Goal: Task Accomplishment & Management: Manage account settings

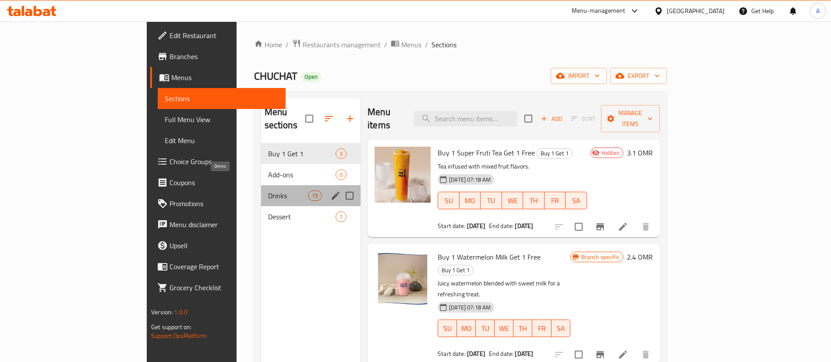
click at [268, 190] on span "Drinks" at bounding box center [288, 195] width 40 height 11
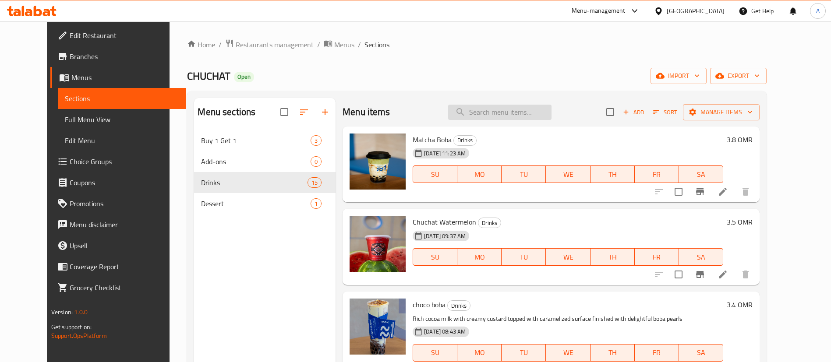
click at [525, 116] on input "search" at bounding box center [499, 112] width 103 height 15
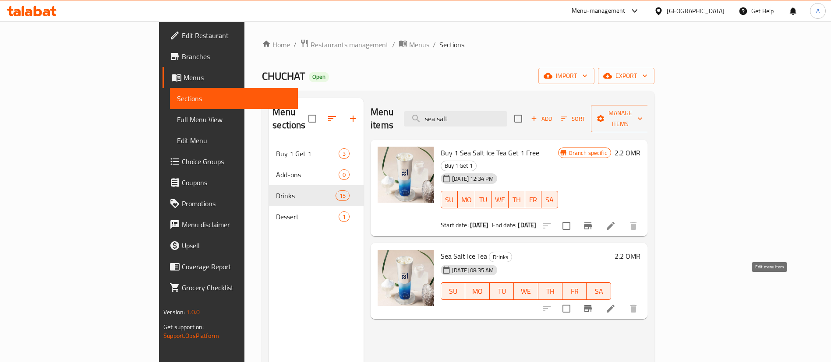
type input "sea salt"
click at [616, 303] on icon at bounding box center [610, 308] width 11 height 11
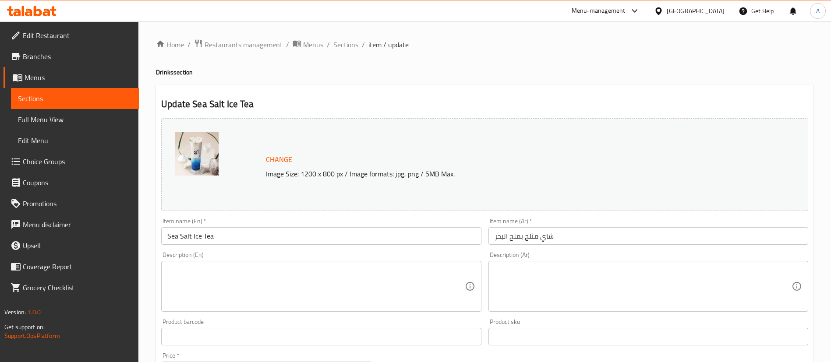
drag, startPoint x: 297, startPoint y: 324, endPoint x: 291, endPoint y: 295, distance: 30.0
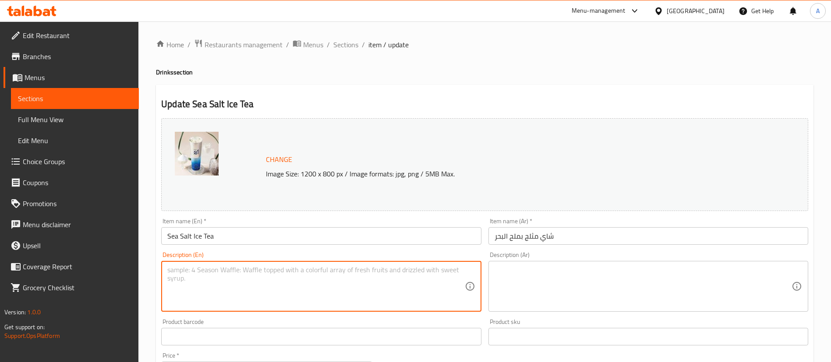
drag, startPoint x: 291, startPoint y: 295, endPoint x: 294, endPoint y: 290, distance: 6.1
paste textarea "A refreshing and unique iced drink that combines premium Alishan tea and Oolong…"
type textarea "A refreshing and unique iced drink that combines premium Alishan tea and Oolong…"
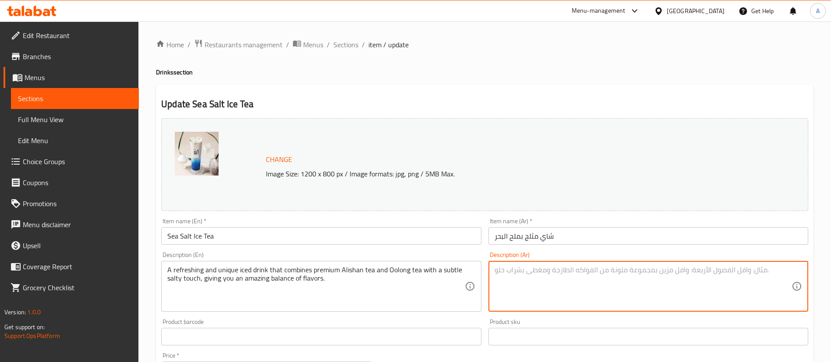
paste textarea "مشروب مثلج منعش و فريد من نوعه يجمع بين شاهي العليشان الفاخر و شاي الأولونج مع …"
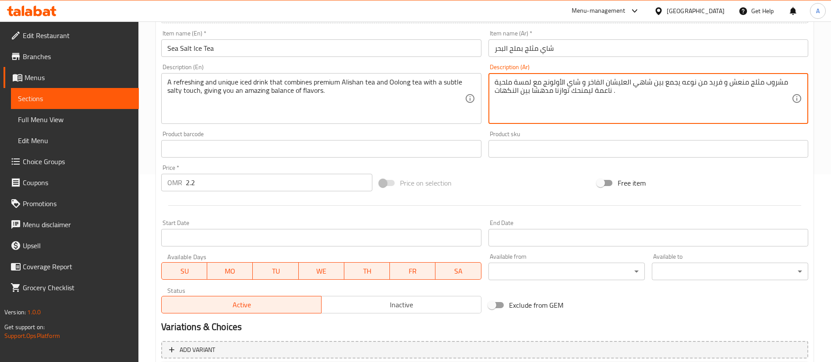
scroll to position [269, 0]
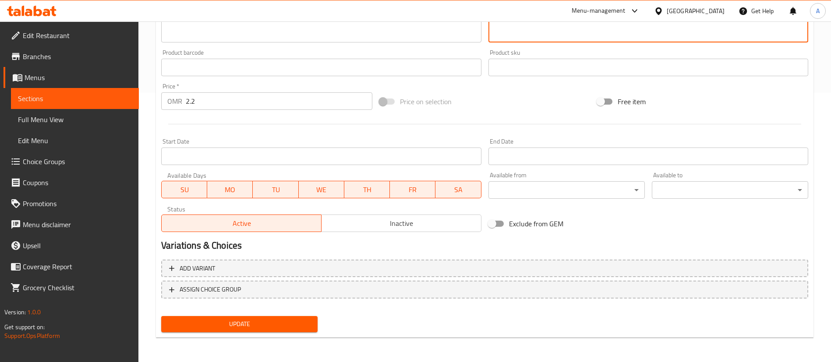
type textarea "مشروب مثلج منعش و فريد من نوعه يجمع بين شاهي العليشان الفاخر و شاي الأولونج مع …"
click at [239, 323] on span "Update" at bounding box center [239, 324] width 142 height 11
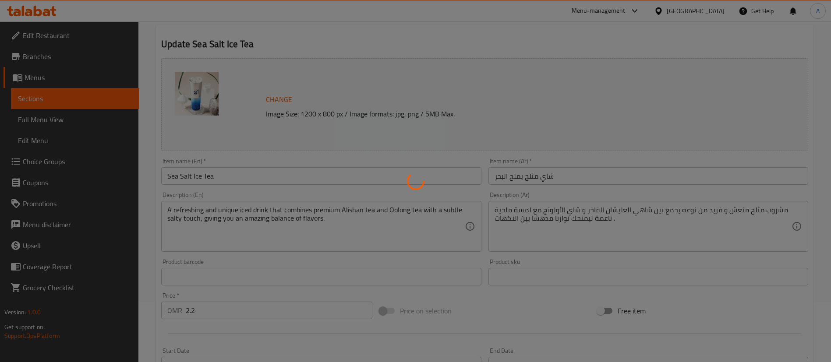
scroll to position [0, 0]
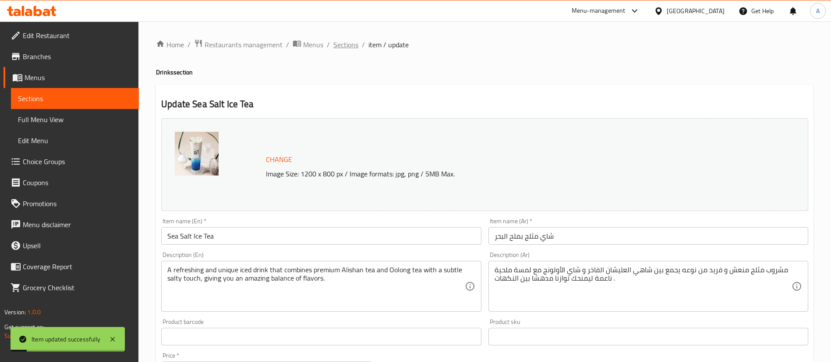
click at [346, 46] on span "Sections" at bounding box center [345, 44] width 25 height 11
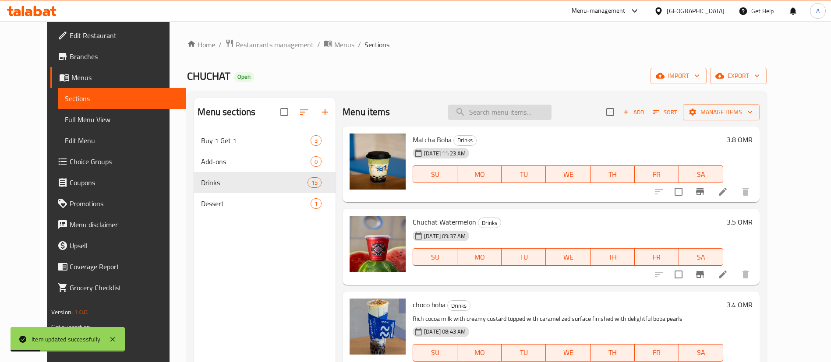
click at [491, 115] on input "search" at bounding box center [499, 112] width 103 height 15
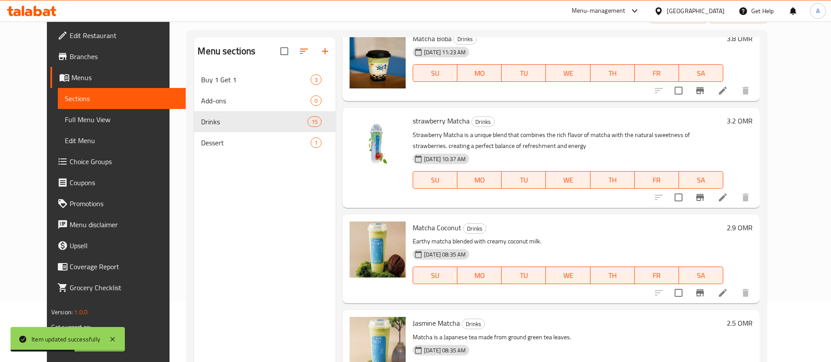
scroll to position [123, 0]
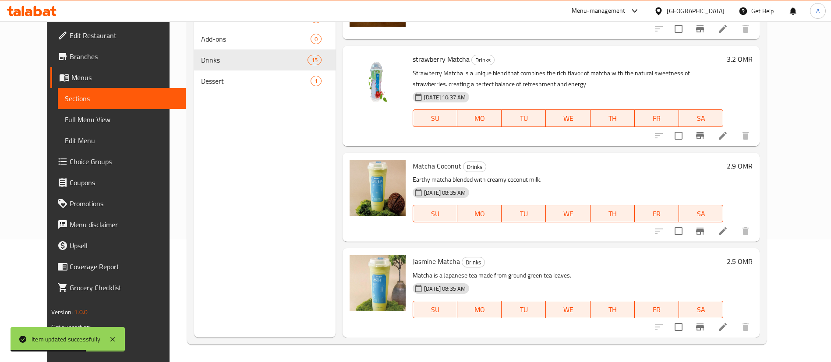
type input "matcha"
click at [728, 229] on icon at bounding box center [722, 231] width 11 height 11
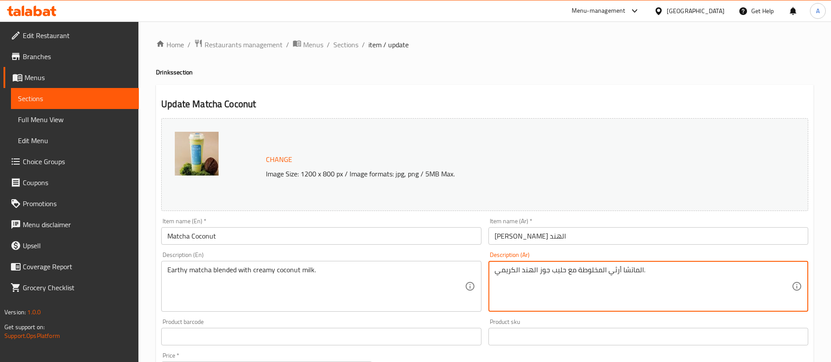
click at [603, 276] on textarea "الماتشا أرثي المخلوطة مع حليب جوز الهند الكريمي." at bounding box center [642, 287] width 297 height 42
paste textarea "لفاخرة مع ماي جوز الهند الطبيعي بلمساتنا الخاصة"
type textarea "الماتشا الفاخرة مع ماي جوز الهند الطبيعي بلمساتنا الخاصة."
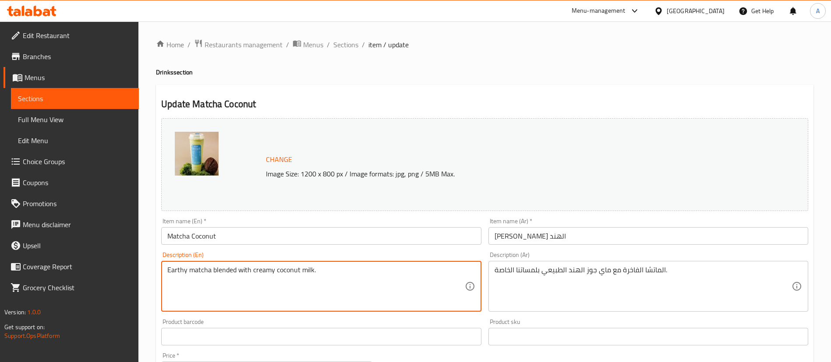
click at [251, 279] on textarea "Earthy matcha blended with creamy coconut milk." at bounding box center [315, 287] width 297 height 42
paste textarea "Premium matcha with natural coconut water, blended with our special touch"
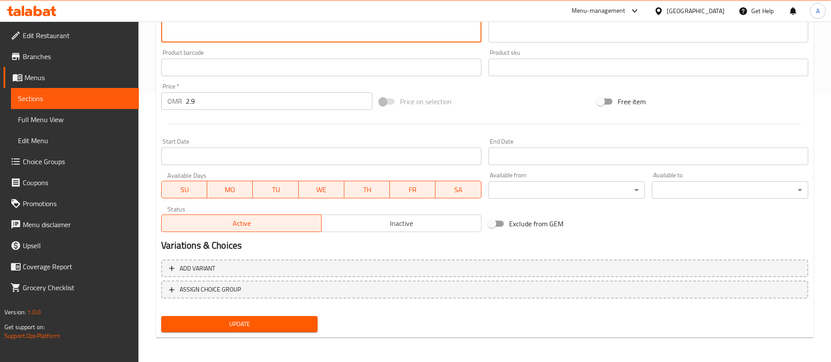
type textarea "Premium matcha with natural coconut water, blended with our special touch."
drag, startPoint x: 236, startPoint y: 334, endPoint x: 235, endPoint y: 330, distance: 4.9
click at [235, 331] on div "Update" at bounding box center [239, 324] width 163 height 23
click at [235, 327] on span "Update" at bounding box center [239, 324] width 142 height 11
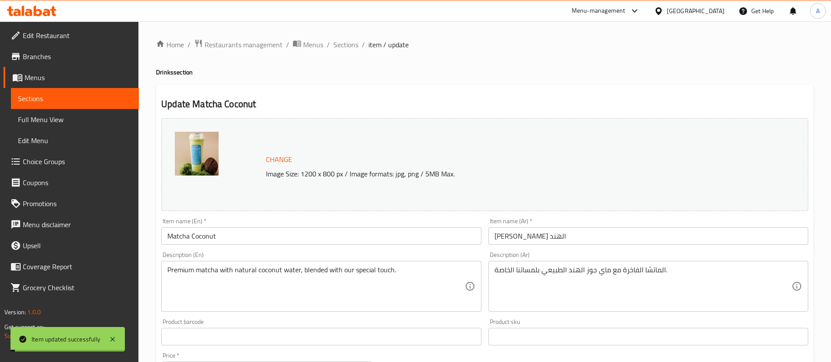
drag, startPoint x: 351, startPoint y: 46, endPoint x: 367, endPoint y: 32, distance: 21.5
click at [351, 46] on span "Sections" at bounding box center [345, 44] width 25 height 11
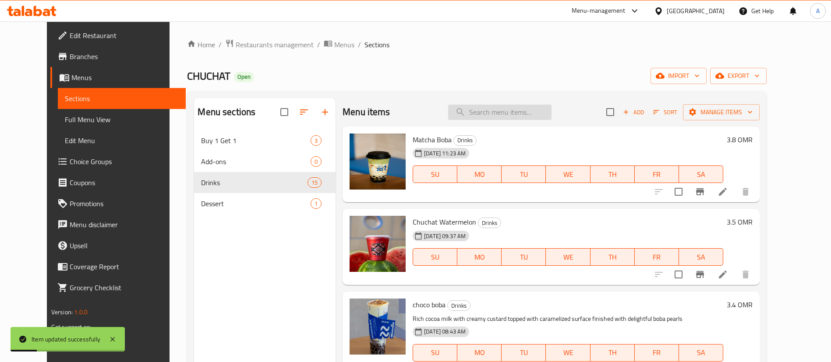
click at [493, 109] on input "search" at bounding box center [499, 112] width 103 height 15
type input "a"
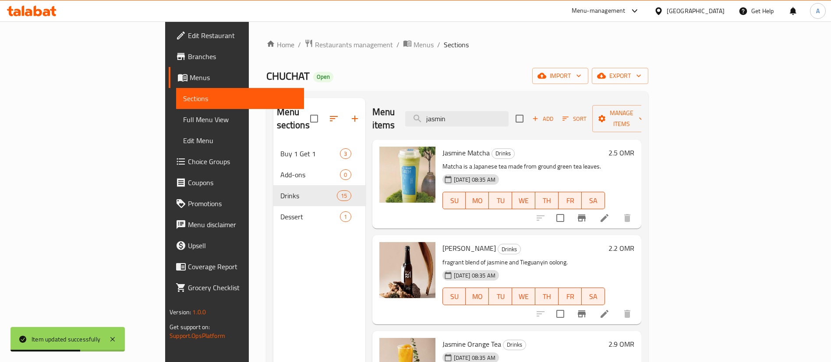
type input "jasmin"
click at [609, 213] on icon at bounding box center [604, 218] width 11 height 11
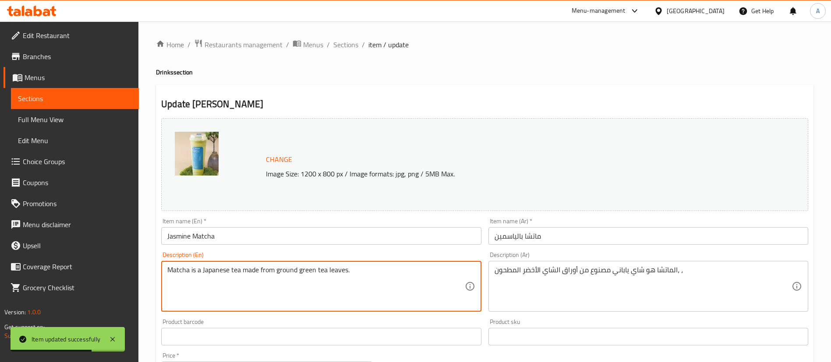
click at [310, 269] on textarea "Matcha is a Japanese tea made from ground green tea leaves." at bounding box center [315, 287] width 297 height 42
paste textarea "شاهي الياسمين مع الماتشا الخاصة بنا تجربة لن تجدوا مثلها في أي مكان في [GEOGRAP…"
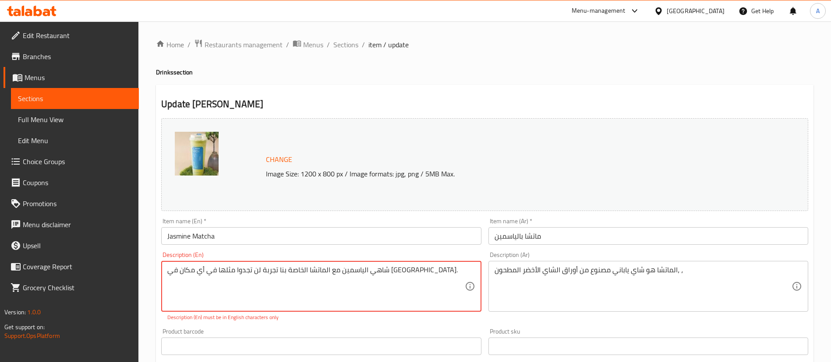
click at [425, 268] on textarea "شاهي الياسمين مع الماتشا الخاصة بنا تجربة لن تجدوا مثلها في أي مكان في [GEOGRAP…" at bounding box center [315, 287] width 297 height 42
paste textarea "Jasmine tea with our signature matcha – an experience you won’t find anywhere e…"
drag, startPoint x: 425, startPoint y: 268, endPoint x: 137, endPoint y: 262, distance: 288.6
click at [137, 262] on div "Edit Restaurant Branches Menus Sections Full Menu View Edit Menu Choice Groups …" at bounding box center [415, 331] width 831 height 620
type textarea "شاهي الياسمين مع الماتشا الخاصة بنا تجربة لن تجدوا مثلها في أي مكان في [GEOGRAP…"
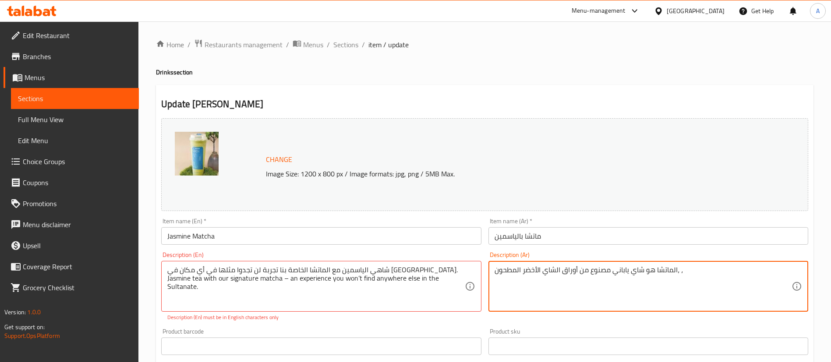
click at [695, 268] on textarea "الماتشا هو شاي ياباني مصنوع من أوراق الشاي الأخضر المطحون، ،" at bounding box center [642, 287] width 297 height 42
paste textarea "اهي الياسمين مع الماتشا الخاصة بنا تجربة لن تجدوا مثلها في أي مكان في [GEOGRAPH…"
type textarea "شاهي الياسمين مع الماتشا الخاصة بنا تجربة لن تجدوا مثلها في أي مكان في [GEOGRAP…"
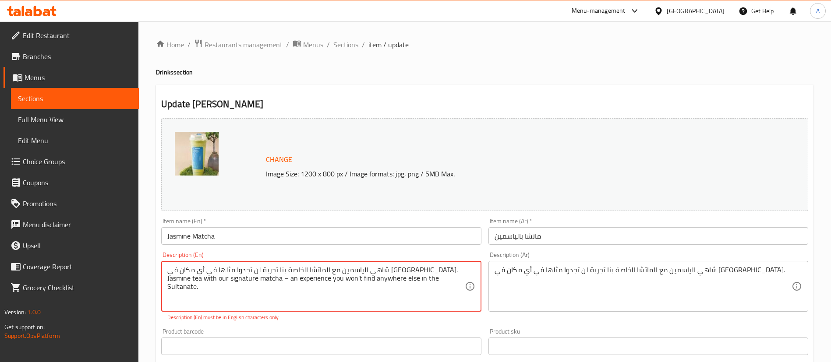
drag, startPoint x: 442, startPoint y: 268, endPoint x: 85, endPoint y: 243, distance: 358.1
type textarea "Jasmine tea with our signature matcha – an experience you won’t find anywhere e…"
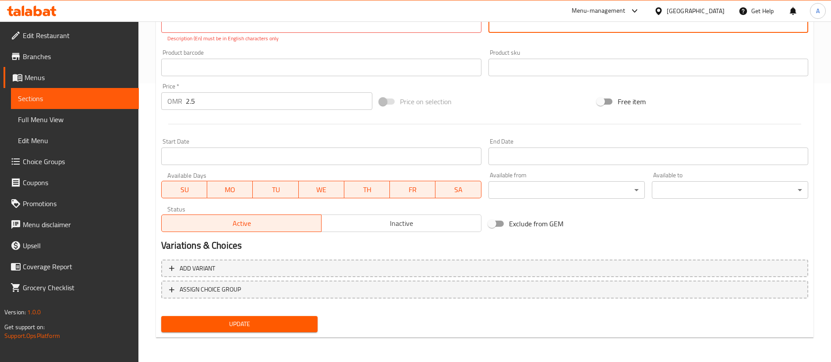
click at [288, 320] on span "Update" at bounding box center [239, 324] width 142 height 11
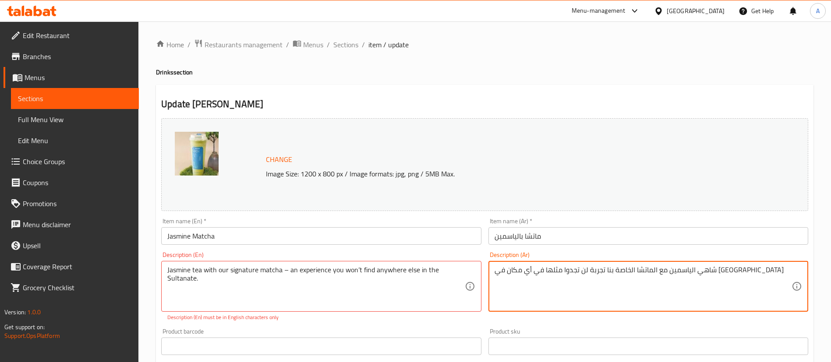
type textarea "شاهي الياسمين مع الماتشا الخاصة بنا تجربة لن تجدوا مثلها في أي مكان في [GEOGRAP…"
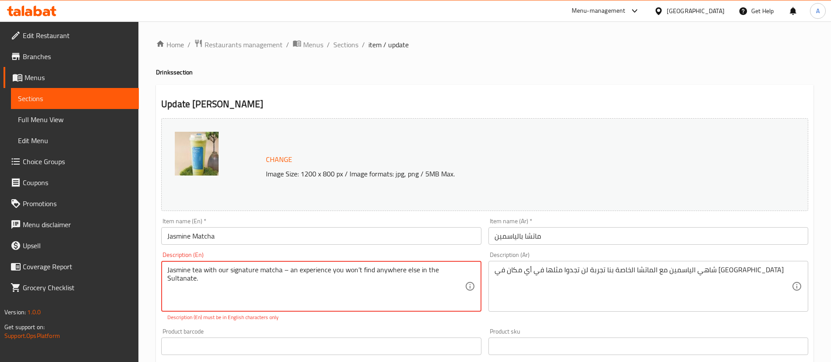
drag, startPoint x: 312, startPoint y: 269, endPoint x: 214, endPoint y: 242, distance: 102.1
click at [291, 308] on div "Jasmine tea with our signature matcha – an experience you won’t find anywhere e…" at bounding box center [321, 286] width 320 height 51
drag, startPoint x: 286, startPoint y: 293, endPoint x: 331, endPoint y: 254, distance: 60.2
click at [285, 268] on textarea "Jasmine tea with our signature matcha – an experience you won’t find anywhere e…" at bounding box center [315, 287] width 297 height 42
type textarea "Jasmine tea with our signature matcha –"
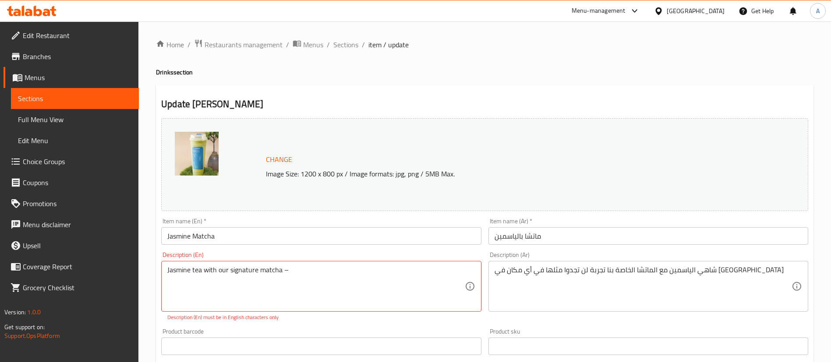
drag, startPoint x: 493, startPoint y: 270, endPoint x: 654, endPoint y: 285, distance: 161.3
click at [578, 271] on div "شاهي الياسمين مع الماتشا الخاصة بنا تجربة لن تجدوا مثلها في أي مكان في [GEOGRAP…" at bounding box center [648, 286] width 320 height 51
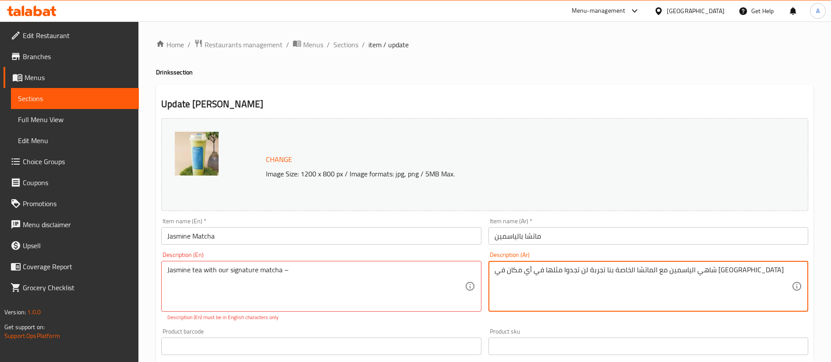
click at [635, 271] on textarea "شاهي الياسمين مع الماتشا الخاصة بنا تجربة لن تجدوا مثلها في أي مكان في [GEOGRAP…" at bounding box center [642, 287] width 297 height 42
drag, startPoint x: 627, startPoint y: 269, endPoint x: 475, endPoint y: 276, distance: 152.5
click at [476, 276] on div "Change Image Size: 1200 x 800 px / Image formats: jpg, png / 5MB Max. Item name…" at bounding box center [485, 315] width 654 height 400
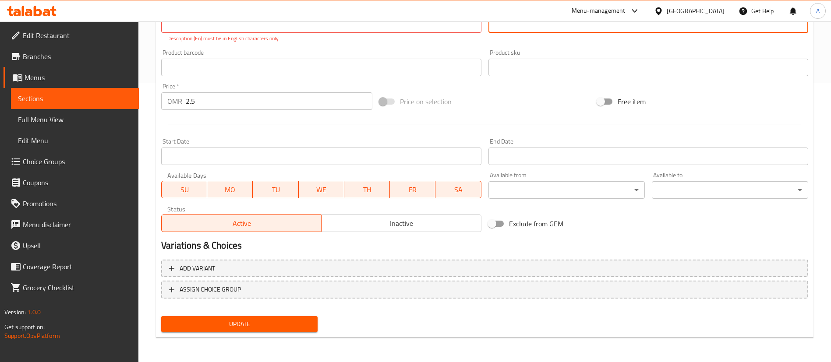
type textarea "شاهي الياسمين مع الماتشا الخاصة بنا"
click at [288, 319] on span "Update" at bounding box center [239, 324] width 142 height 11
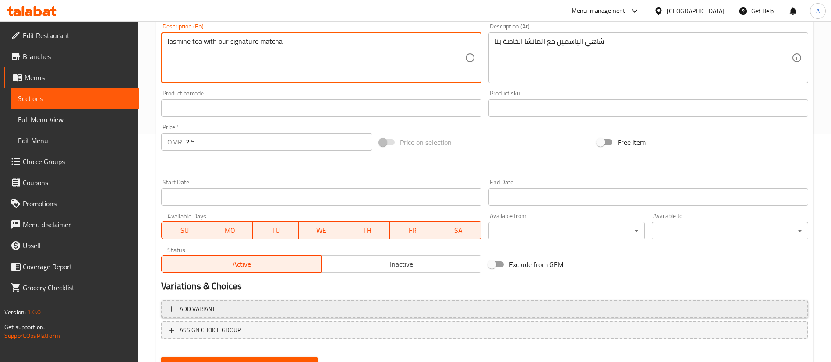
scroll to position [269, 0]
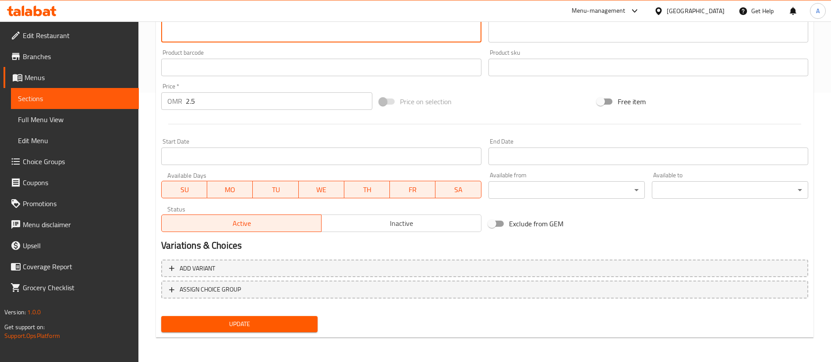
type textarea "Jasmine tea with our signature matcha"
click at [231, 323] on span "Update" at bounding box center [239, 324] width 142 height 11
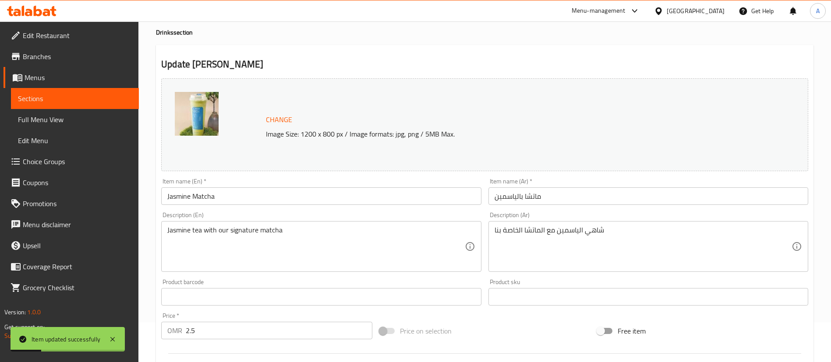
scroll to position [0, 0]
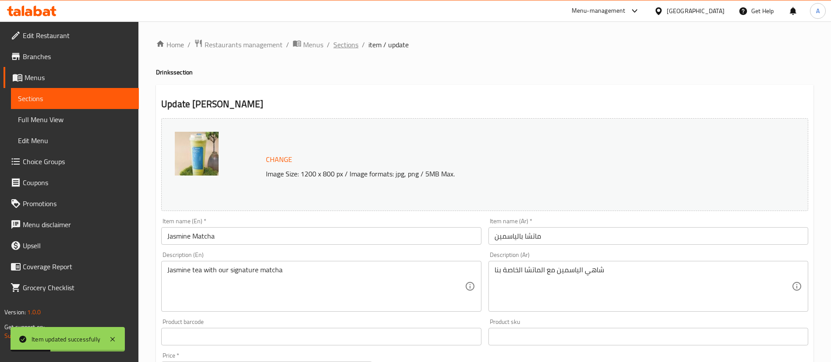
click at [340, 46] on span "Sections" at bounding box center [345, 44] width 25 height 11
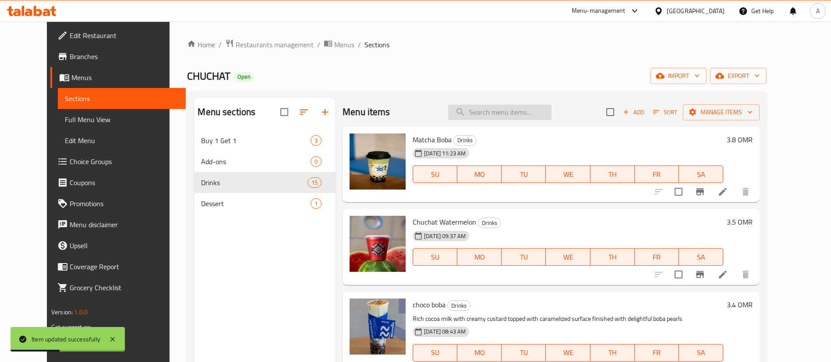
click at [513, 111] on input "search" at bounding box center [499, 112] width 103 height 15
type input "س"
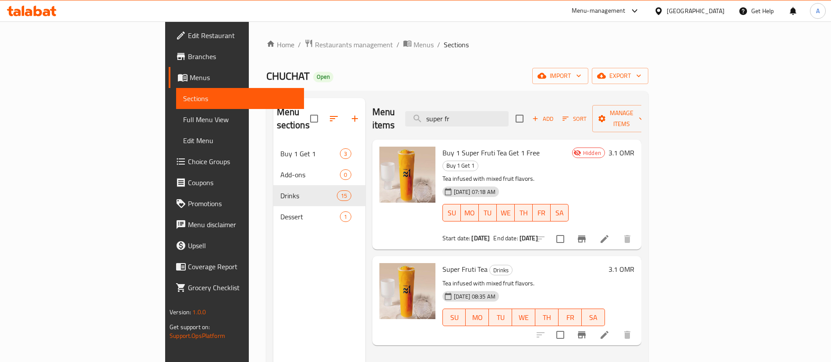
type input "super fr"
click at [609, 330] on icon at bounding box center [604, 335] width 11 height 11
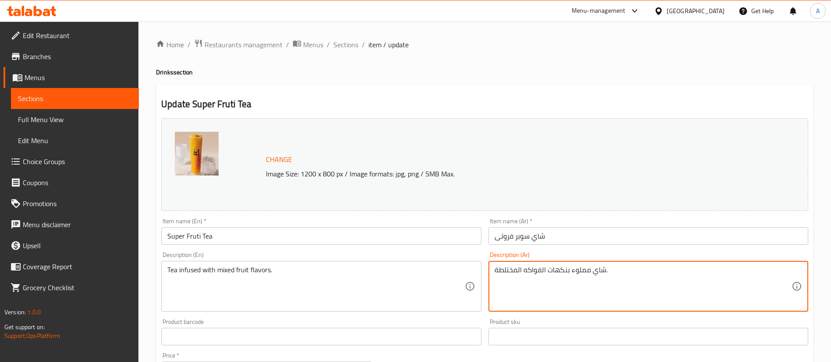
click at [557, 275] on textarea "شاي مملوء بنكهات الفواكه المختلطة." at bounding box center [642, 287] width 297 height 42
paste textarea "مزيج إستوائي منعش يجمع بين البطيخ,المانجو,الأناناس,و الباشن فروت ممزوج بدقة مع …"
type textarea "مزيج إستوائي منعش يجمع بين البطيخ,المانجو,الأناناس,و الباشن فروت ممزوج بدقة مع …"
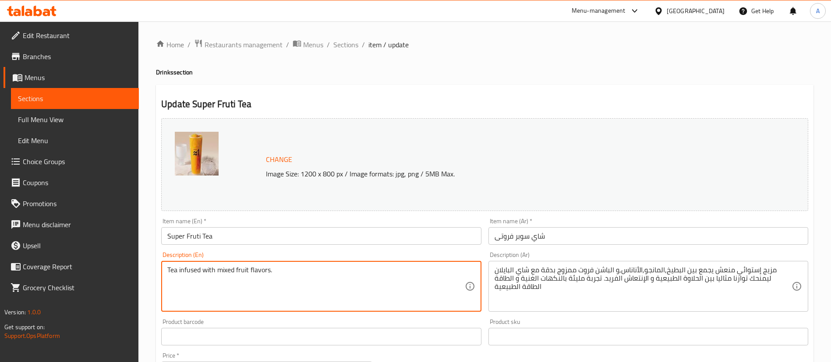
click at [201, 281] on textarea "Tea infused with mixed fruit flavors." at bounding box center [315, 287] width 297 height 42
paste textarea "A refreshing tropical blend of watermelon, mango, pineapple, and passion fruit,…"
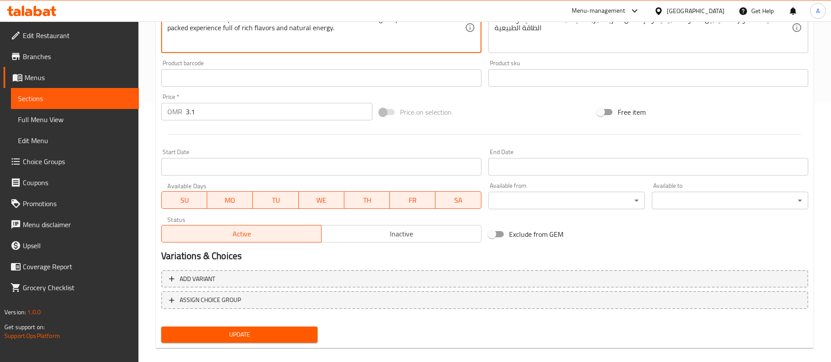
scroll to position [263, 0]
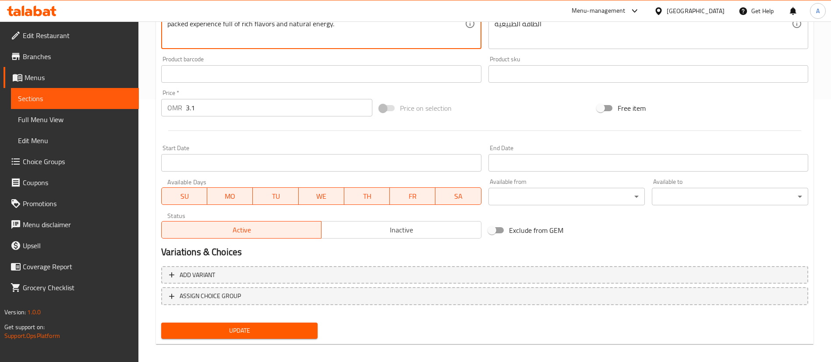
type textarea "A refreshing tropical blend of watermelon, mango, pineapple, and passion fruit,…"
click at [294, 333] on span "Update" at bounding box center [239, 330] width 142 height 11
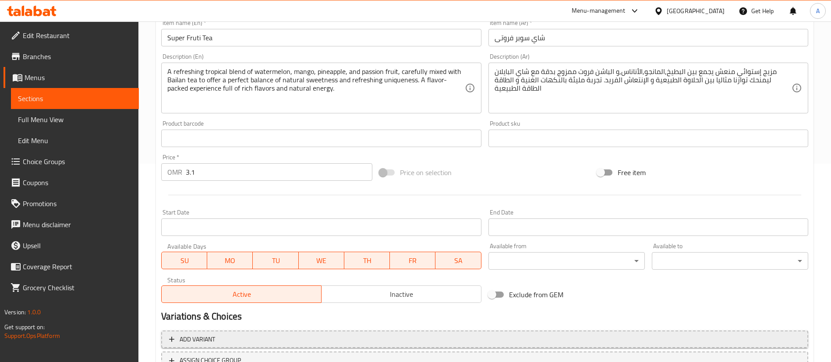
scroll to position [269, 0]
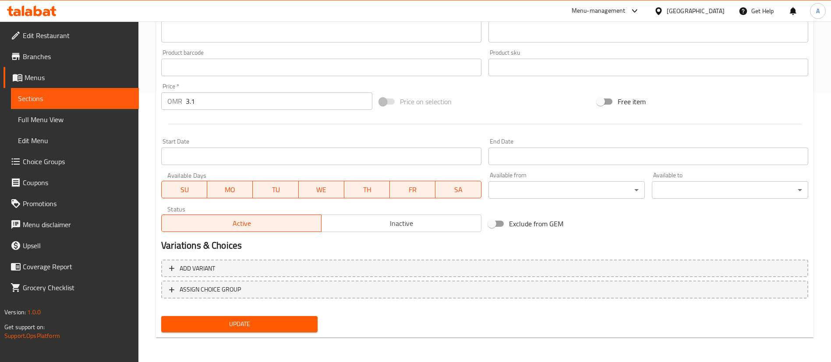
click at [310, 326] on span "Update" at bounding box center [239, 324] width 142 height 11
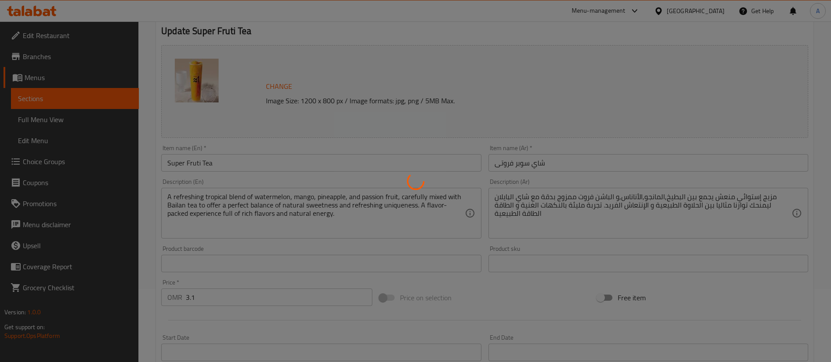
scroll to position [0, 0]
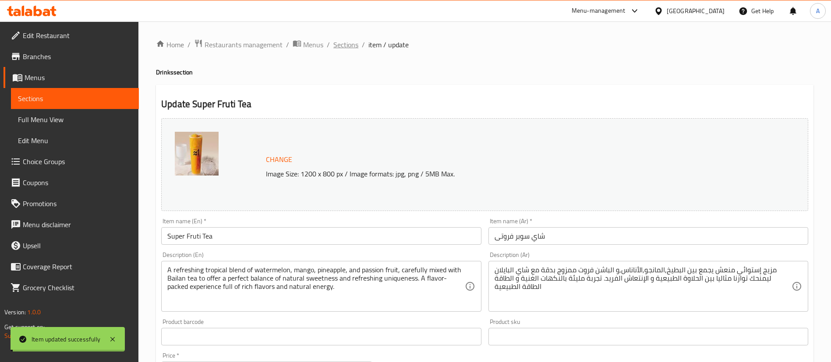
click at [347, 47] on span "Sections" at bounding box center [345, 44] width 25 height 11
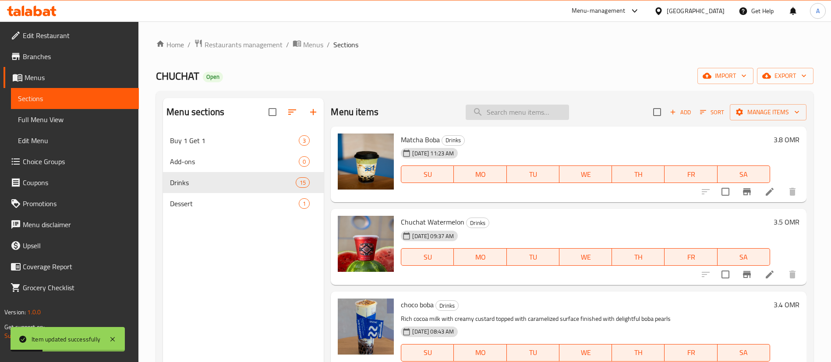
click at [520, 109] on input "search" at bounding box center [516, 112] width 103 height 15
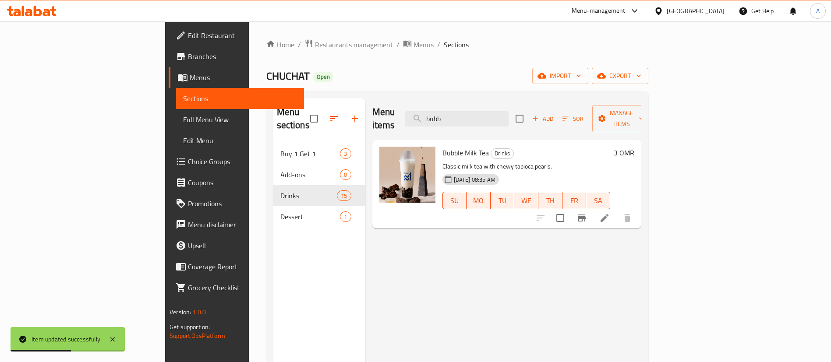
type input "bubb"
click at [609, 213] on icon at bounding box center [604, 218] width 11 height 11
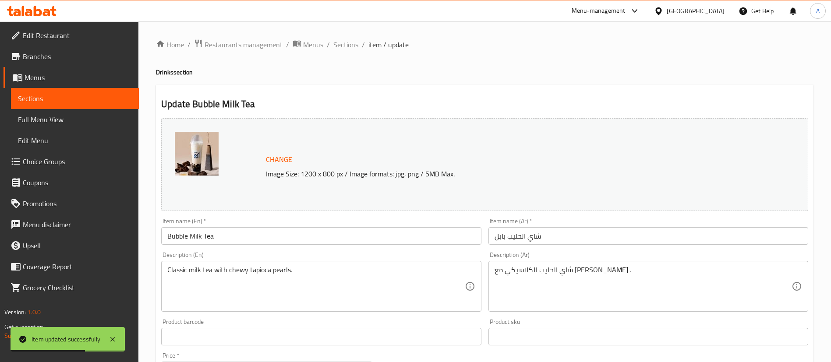
click at [299, 264] on div "Classic milk tea with chewy tapioca pearls. Description (En)" at bounding box center [321, 286] width 320 height 51
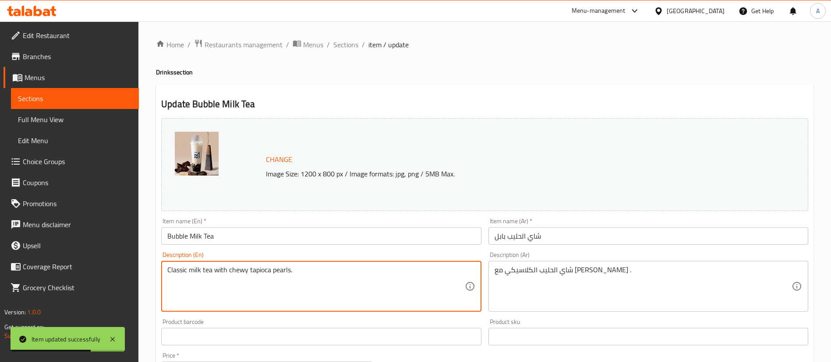
click at [304, 275] on textarea "Classic milk tea with chewy tapioca pearls." at bounding box center [315, 287] width 297 height 42
paste textarea "مزيج بين البوبا و بعض انواع الشاي و الحليب"
type textarea "مزيج بين البوبا و بعض انواع الشاي و الحليب."
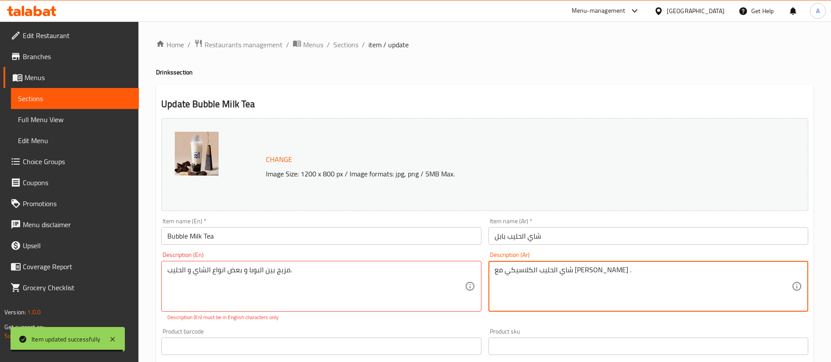
click at [569, 277] on textarea "شاي الحليب الكلاسيكي مع [PERSON_NAME] ." at bounding box center [642, 287] width 297 height 42
drag, startPoint x: 569, startPoint y: 277, endPoint x: 519, endPoint y: 271, distance: 49.8
click at [518, 278] on textarea "شاي الحليب الكلاسيكي مع [PERSON_NAME] ." at bounding box center [642, 287] width 297 height 42
click at [519, 271] on textarea "شاي الحليب الكلاسيكي مع [PERSON_NAME] ." at bounding box center [642, 287] width 297 height 42
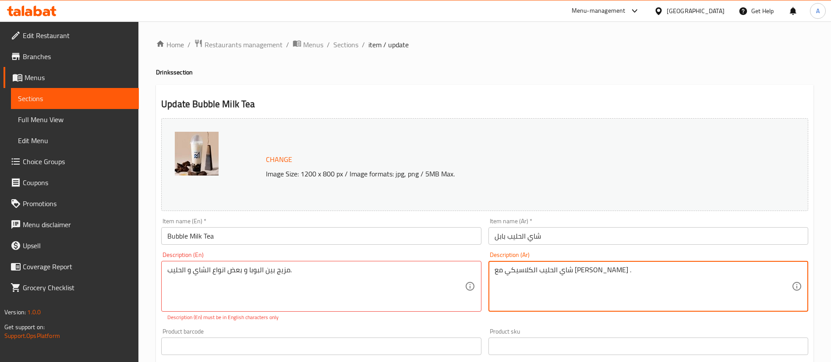
click at [519, 271] on textarea "شاي الحليب الكلاسيكي مع [PERSON_NAME] ." at bounding box center [642, 287] width 297 height 42
paste textarea "مزيج بين البوبا و بعض انواع الشاي و الحليب"
type textarea "مزيج بين البوبا و بعض انواع الشاي و الحليب"
click at [286, 260] on div "Description (En) مزيج بين البوبا و بعض انواع الشاي و الحليب. Description (En) D…" at bounding box center [321, 287] width 320 height 70
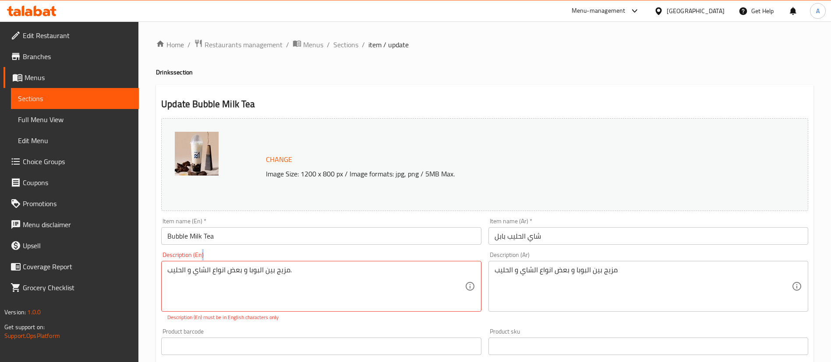
click at [286, 260] on div "Description (En) مزيج بين البوبا و بعض انواع الشاي و الحليب. Description (En) D…" at bounding box center [321, 287] width 320 height 70
click at [284, 268] on textarea "مزيج بين البوبا و بعض انواع الشاي و الحليب." at bounding box center [315, 287] width 297 height 42
paste textarea "A blend of boba with various types of tea and milk"
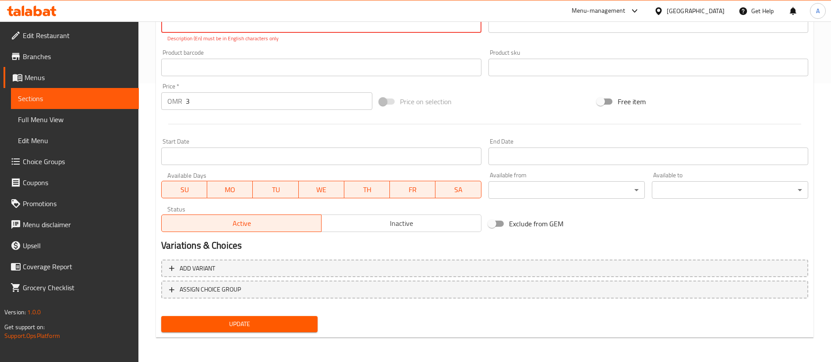
type textarea "A blend of boba with various types of tea and milk."
click at [265, 322] on span "Update" at bounding box center [239, 324] width 142 height 11
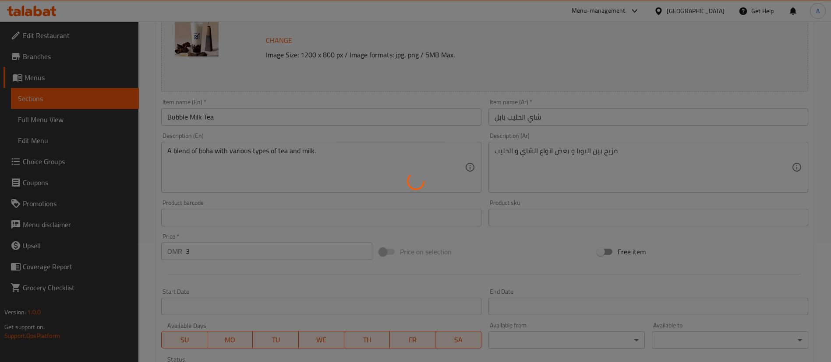
scroll to position [7, 0]
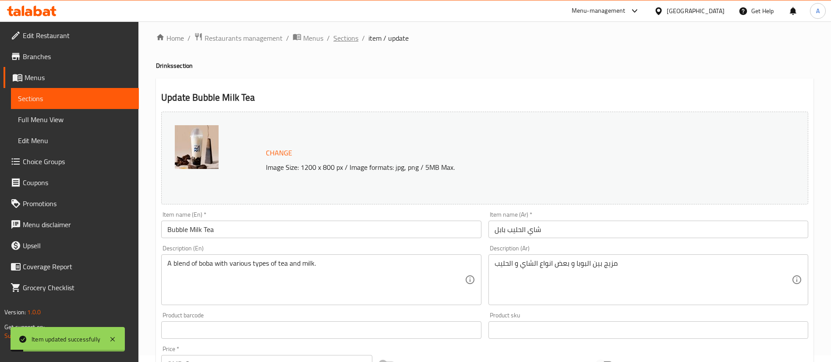
click at [350, 41] on span "Sections" at bounding box center [345, 38] width 25 height 11
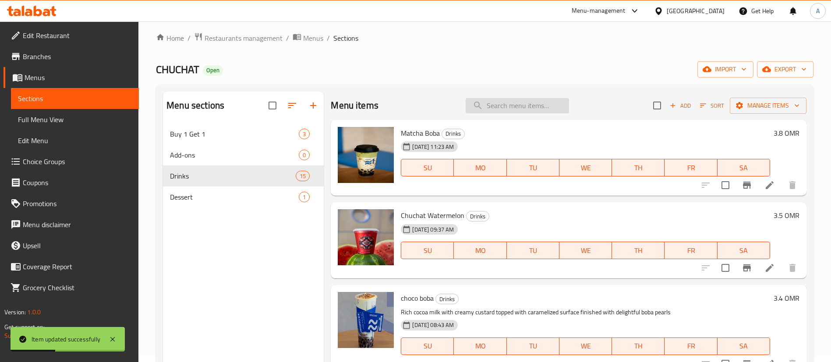
paste input "camellia lime"
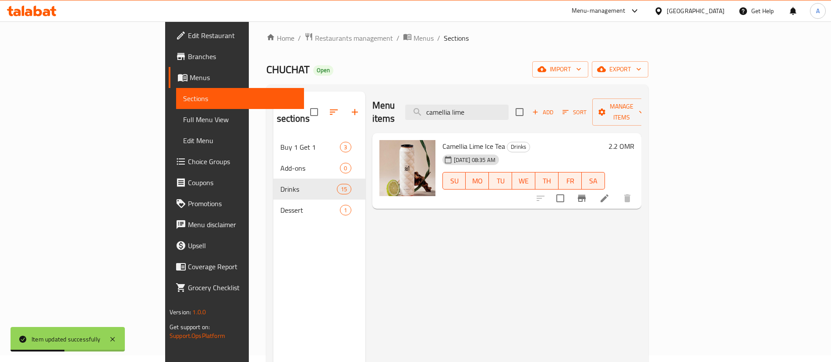
type input "camellia lime"
click at [609, 193] on icon at bounding box center [604, 198] width 11 height 11
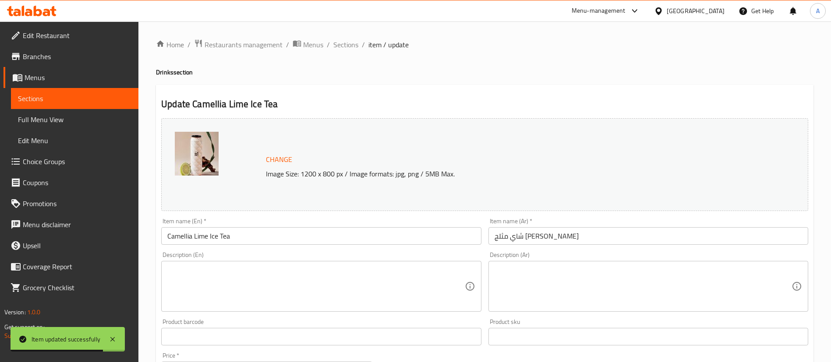
drag, startPoint x: 417, startPoint y: 303, endPoint x: 684, endPoint y: 259, distance: 271.2
drag, startPoint x: 684, startPoint y: 259, endPoint x: 650, endPoint y: 282, distance: 41.9
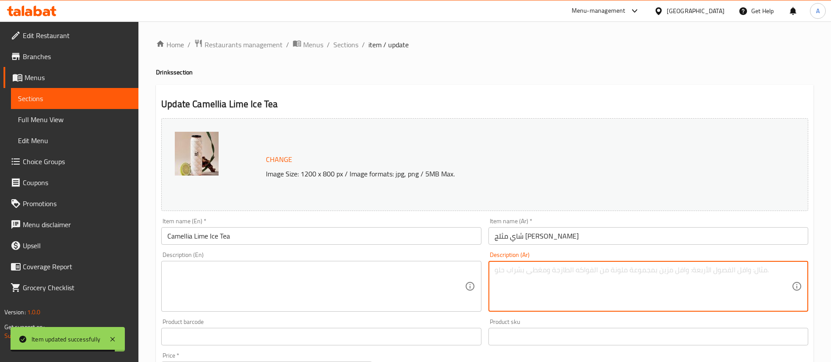
paste textarea "مشروب انتعاشي يتكون من شاي الكاميليا مع الليمون."
type textarea "مشروب انتعاشي يتكون من شاي الكاميليا مع الليمون."
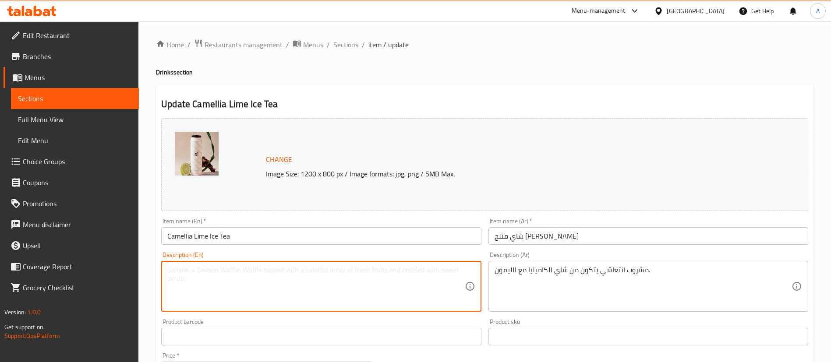
paste textarea "A refreshing drink made from Camellia tea with lemon."
type textarea "A refreshing drink made from Camellia tea with lemon."
click at [339, 145] on div "Change Image Size: 1200 x 800 px / Image formats: jpg, png / 5MB Max." at bounding box center [484, 164] width 647 height 93
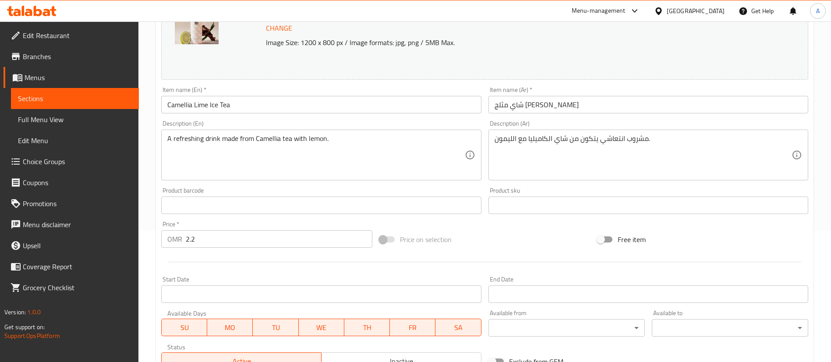
scroll to position [269, 0]
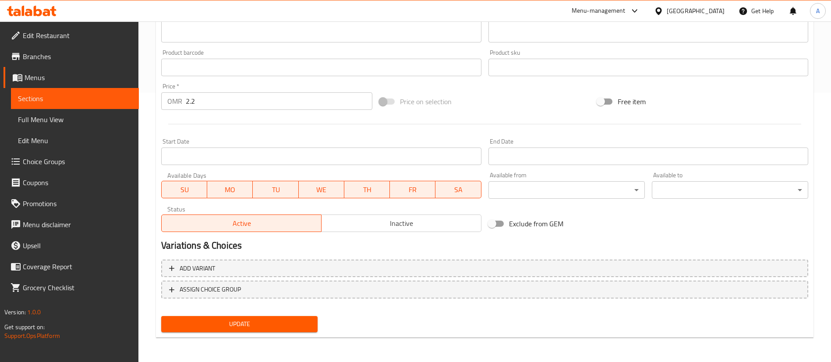
click at [284, 317] on button "Update" at bounding box center [239, 324] width 156 height 16
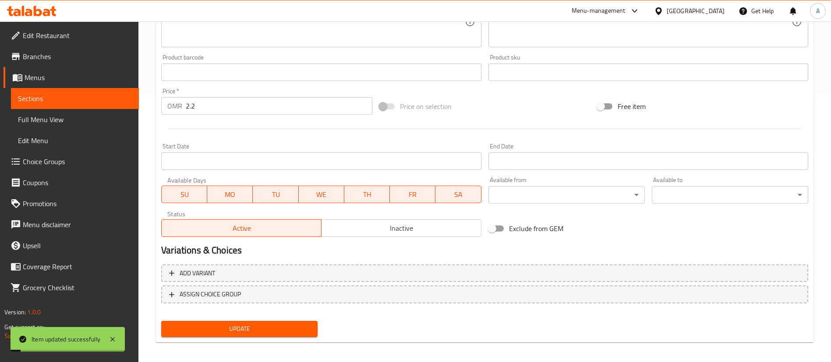
scroll to position [0, 0]
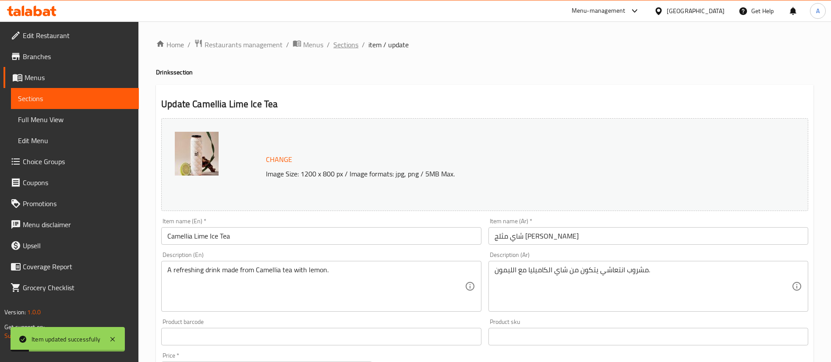
click at [333, 39] on span "Sections" at bounding box center [345, 44] width 25 height 11
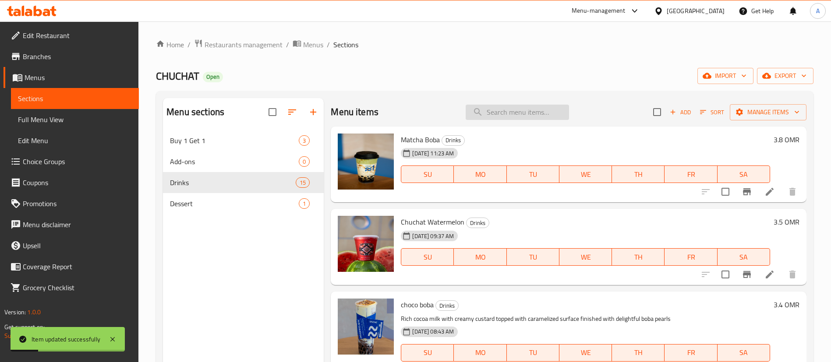
click at [488, 109] on input "search" at bounding box center [516, 112] width 103 height 15
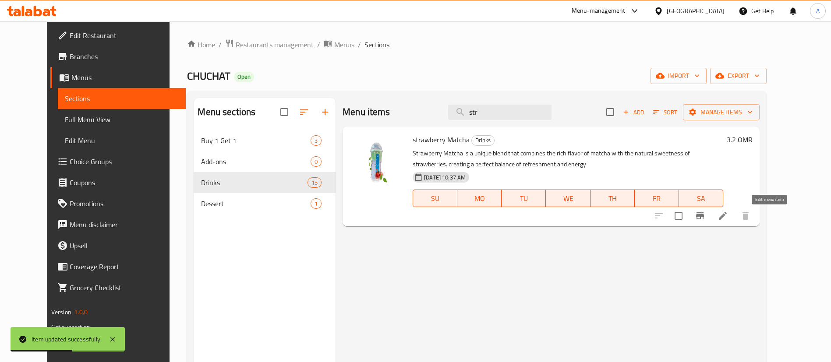
type input "str"
click at [726, 212] on icon at bounding box center [722, 216] width 8 height 8
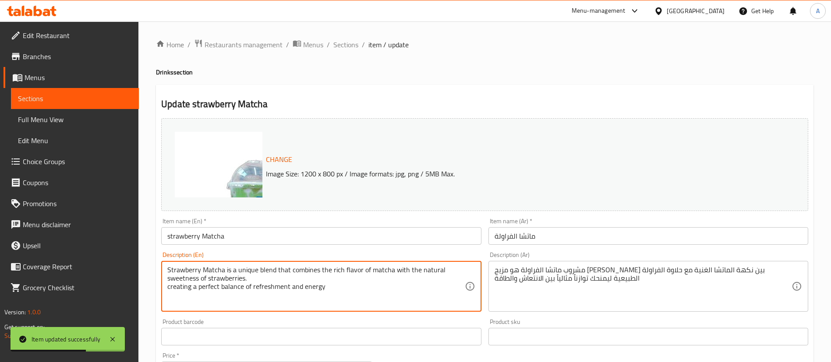
click at [278, 272] on textarea "Strawberry Matcha is a unique blend that combines the rich flavor of matcha wit…" at bounding box center [315, 287] width 297 height 42
drag, startPoint x: 278, startPoint y: 272, endPoint x: 275, endPoint y: 280, distance: 8.9
click at [275, 280] on textarea "Strawberry Matcha is a unique blend that combines the rich flavor of matcha wit…" at bounding box center [315, 287] width 297 height 42
click at [275, 281] on textarea "Strawberry Matcha is a unique blend that combines the rich flavor of matcha wit…" at bounding box center [315, 287] width 297 height 42
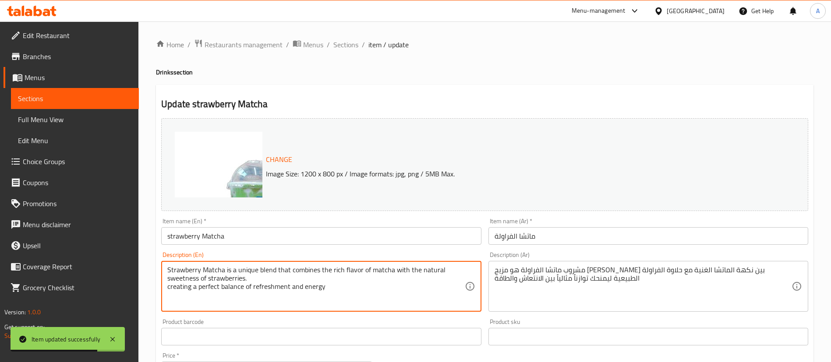
click at [275, 281] on textarea "Strawberry Matcha is a unique blend that combines the rich flavor of matcha wit…" at bounding box center [315, 287] width 297 height 42
click at [362, 295] on textarea "Strawberry Matcha is a unique blend that combines the rich flavor of matcha wit…" at bounding box center [315, 287] width 297 height 42
drag, startPoint x: 363, startPoint y: 293, endPoint x: 56, endPoint y: 251, distance: 309.8
click at [57, 251] on div "Edit Restaurant Branches Menus Sections Full Menu View Edit Menu Choice Groups …" at bounding box center [415, 326] width 831 height 610
paste textarea "كل مشروب معنا له طعم إستثنائي, ماتشا الفاخرة مع مزيج الفراولة المميزة."
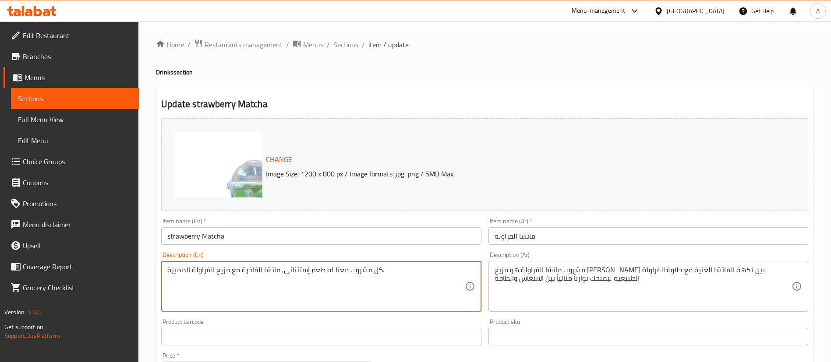
type textarea "كل مشروب معنا له طعم إستثنائي, ماتشا الفاخرة مع مزيج الفراولة المميزة."
click at [555, 270] on textarea "مشروب ماتشا الفراولة هو مزيج [PERSON_NAME] بين نكهة الماتشا الغنية مع حلاوة الف…" at bounding box center [642, 287] width 297 height 42
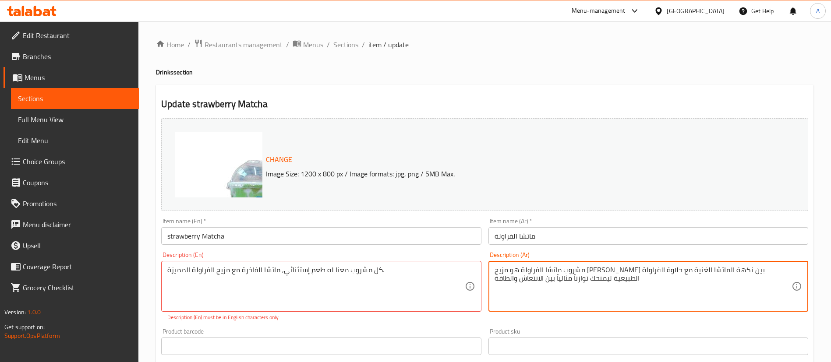
click at [555, 270] on textarea "مشروب ماتشا الفراولة هو مزيج [PERSON_NAME] بين نكهة الماتشا الغنية مع حلاوة الف…" at bounding box center [642, 287] width 297 height 42
paste textarea "ل مشروب معنا له طعم إستثنائي, ماتشا الفاخرة مع مزيج الفراولة المميزة."
type textarea "كل مشروب معنا له طعم إستثنائي, ماتشا الفاخرة مع مزيج الفراولة المميزة"
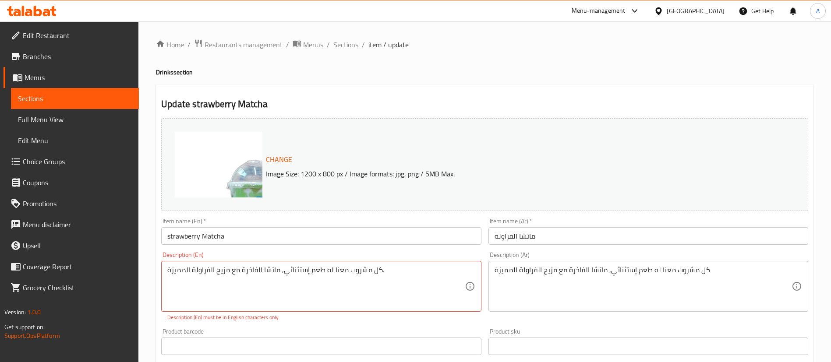
click at [284, 264] on div "كل مشروب معنا له طعم إستثنائي, ماتشا الفاخرة مع مزيج الفراولة المميزة. Descript…" at bounding box center [321, 286] width 320 height 51
click at [285, 273] on textarea "كل مشروب معنا له طعم إستثنائي, ماتشا الفاخرة مع مزيج الفراولة المميزة." at bounding box center [315, 287] width 297 height 42
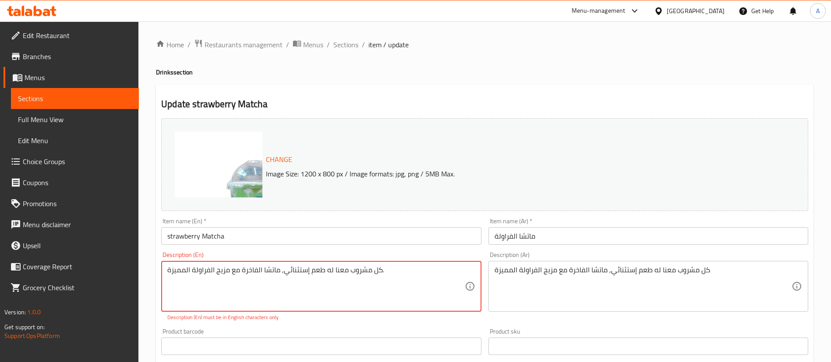
click at [285, 273] on textarea "كل مشروب معنا له طعم إستثنائي, ماتشا الفاخرة مع مزيج الفراولة المميزة." at bounding box center [315, 287] width 297 height 42
paste textarea "Every drink we serve has a unique taste – premium matcha with our signature str…"
click at [287, 271] on textarea "Every drink we serve has a unique taste – premium matcha with our signature str…" at bounding box center [315, 287] width 297 height 42
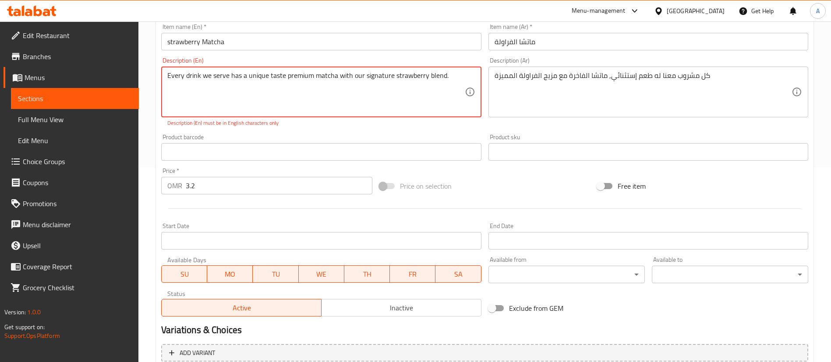
scroll to position [148, 0]
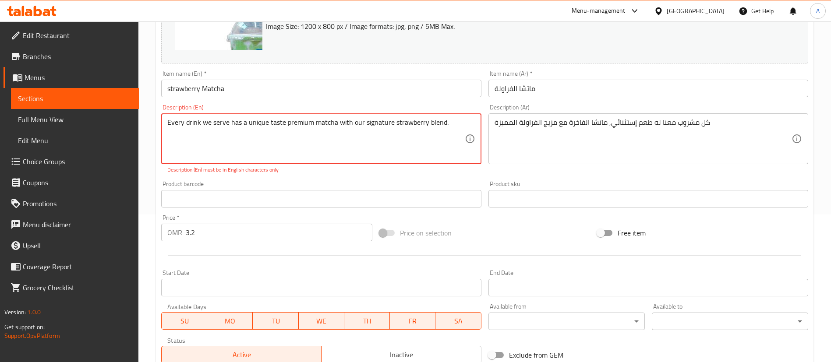
type textarea "Every drink we serve has a unique taste premium matcha with our signature straw…"
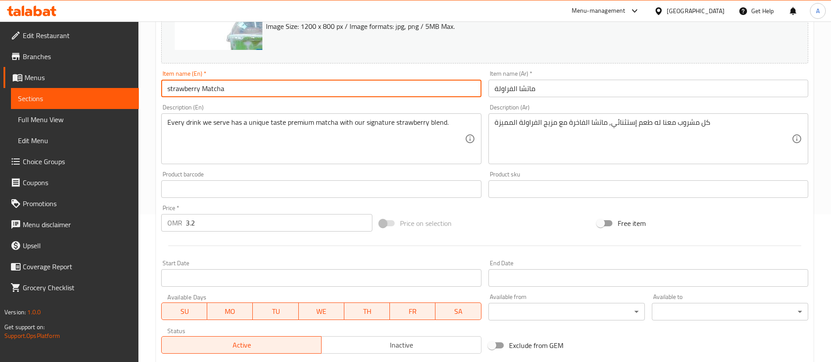
click at [172, 91] on input "strawberry Matcha" at bounding box center [321, 89] width 320 height 18
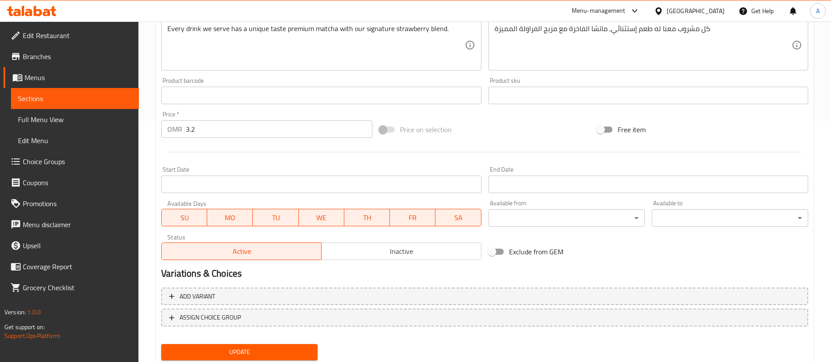
scroll to position [269, 0]
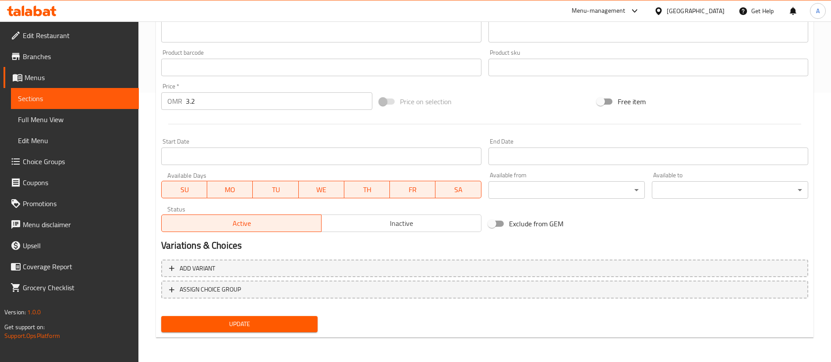
type input "Strawberry Matcha"
click at [303, 327] on span "Update" at bounding box center [239, 324] width 142 height 11
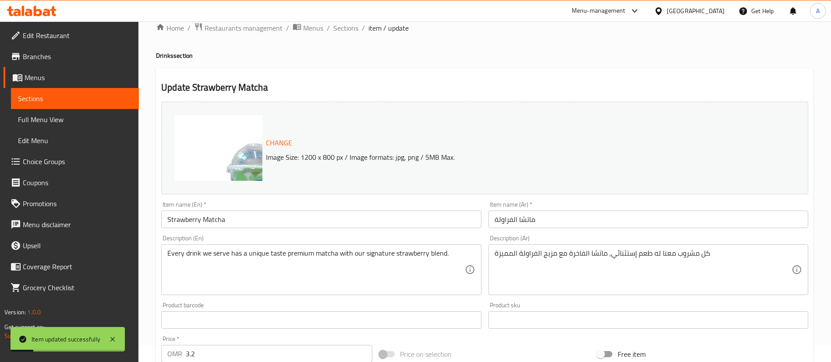
scroll to position [0, 0]
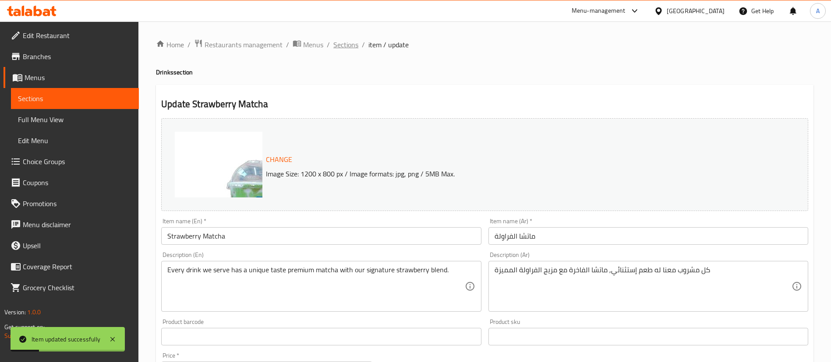
click at [349, 40] on span "Sections" at bounding box center [345, 44] width 25 height 11
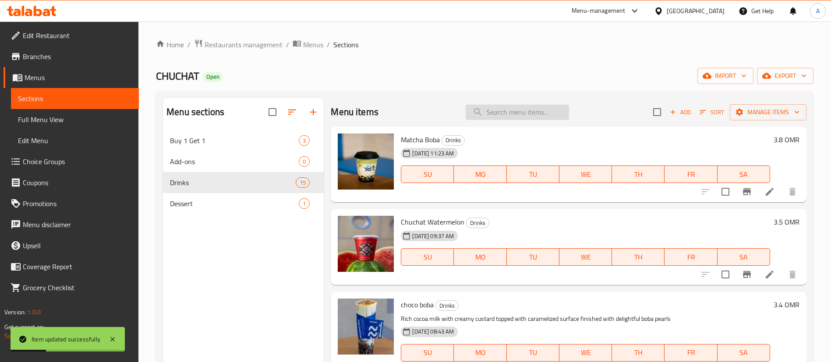
click at [511, 105] on input "search" at bounding box center [516, 112] width 103 height 15
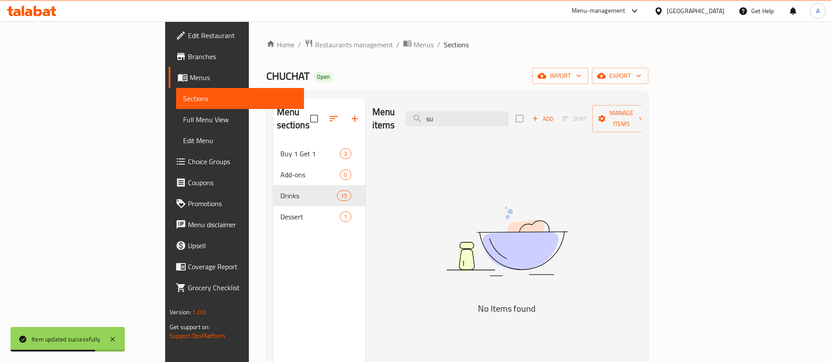
type input "s"
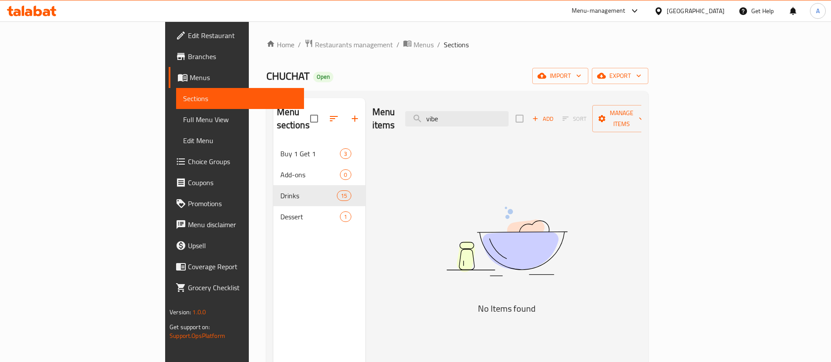
click at [524, 120] on div "Menu items vibe Add Sort Manage items" at bounding box center [506, 119] width 269 height 42
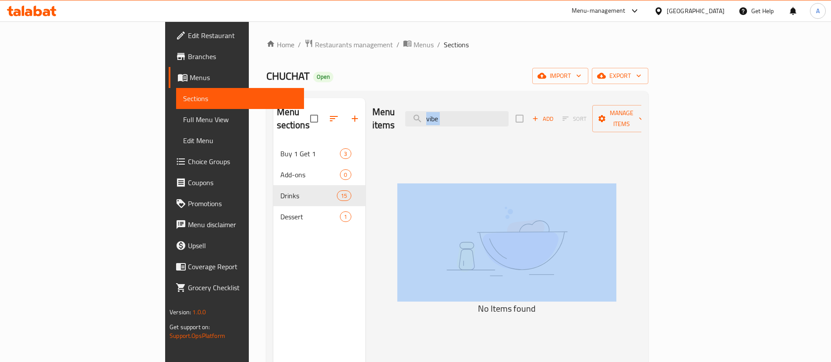
click at [524, 120] on div "Menu items vibe Add Sort Manage items" at bounding box center [506, 119] width 269 height 42
click at [508, 111] on input "vibe" at bounding box center [456, 118] width 103 height 15
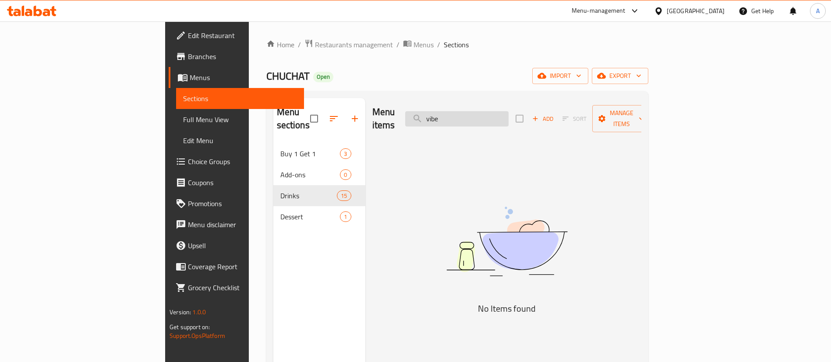
click at [508, 111] on input "vibe" at bounding box center [456, 118] width 103 height 15
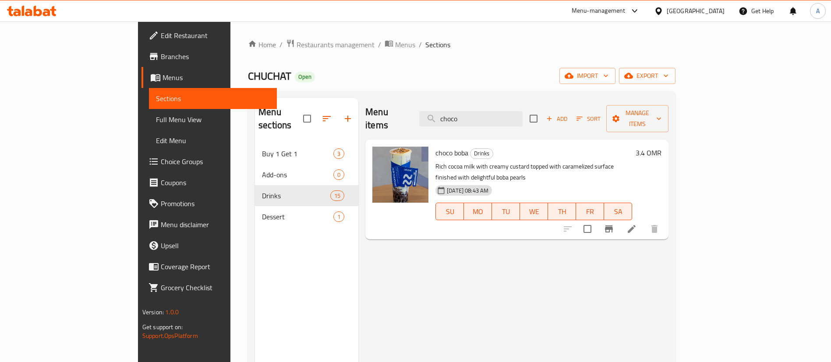
type input "choco"
click at [635, 225] on icon at bounding box center [631, 229] width 8 height 8
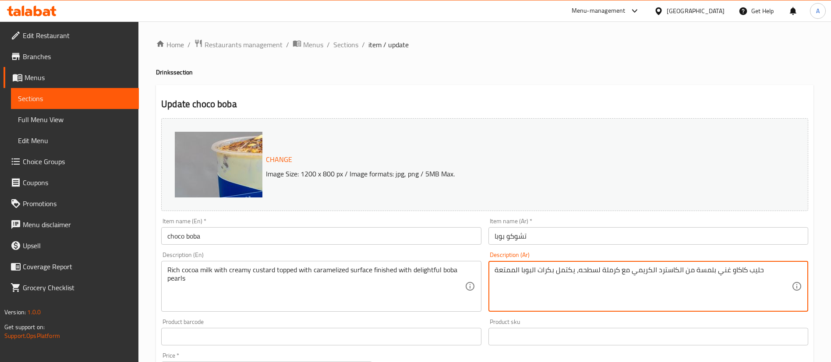
click at [549, 268] on textarea "حليب كاكاو غني بلمسة من الكاسترد الكريمي مع كرملة لسطحه، يكتمل بكرات البوبا الم…" at bounding box center [642, 287] width 297 height 42
drag, startPoint x: 549, startPoint y: 268, endPoint x: 546, endPoint y: 272, distance: 5.6
click at [546, 272] on textarea "حليب كاكاو غني بلمسة من الكاسترد الكريمي مع كرملة لسطحه، يكتمل بكرات البوبا الم…" at bounding box center [642, 287] width 297 height 42
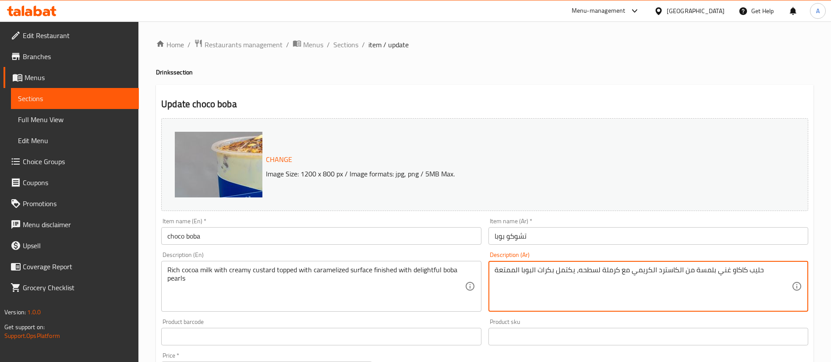
click at [546, 272] on textarea "حليب كاكاو غني بلمسة من الكاسترد الكريمي مع كرملة لسطحه، يكتمل بكرات البوبا الم…" at bounding box center [642, 287] width 297 height 42
paste textarea "وكو بوبا مشروبنا المميز من عائلة مشروبات البوبا يجمع بين الكستر مع السكر المكرم…"
type textarea "شوكو بوبا مشروبنا المميز من عائلة مشروبات البوبا يجمع بين الكستر مع السكر المكر…"
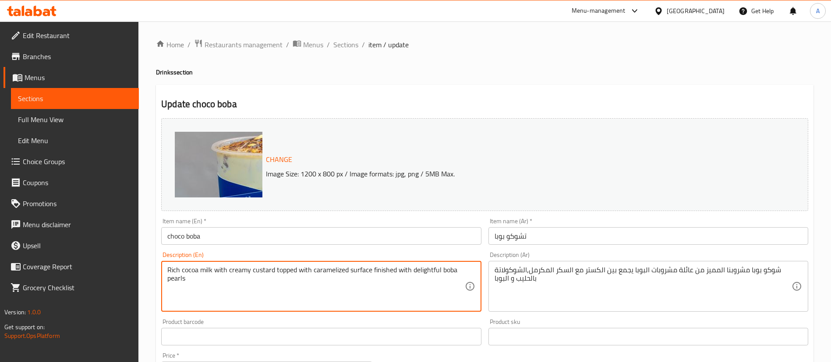
click at [252, 284] on textarea "Rich cocoa milk with creamy custard topped with caramelized surface finished wi…" at bounding box center [315, 287] width 297 height 42
paste textarea "Choco Boba – our signature drink from the boba family, combining custard with c…"
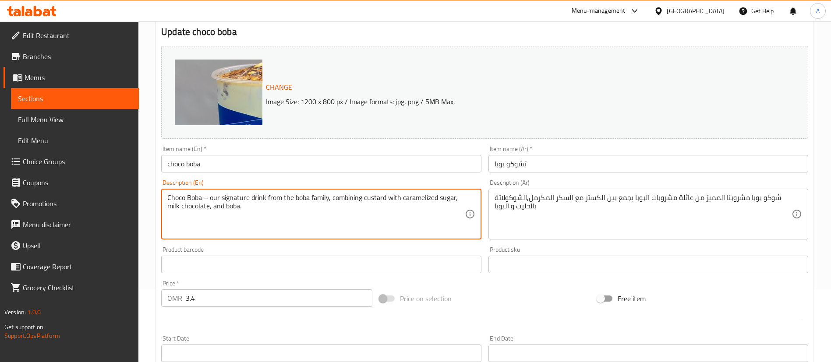
scroll to position [269, 0]
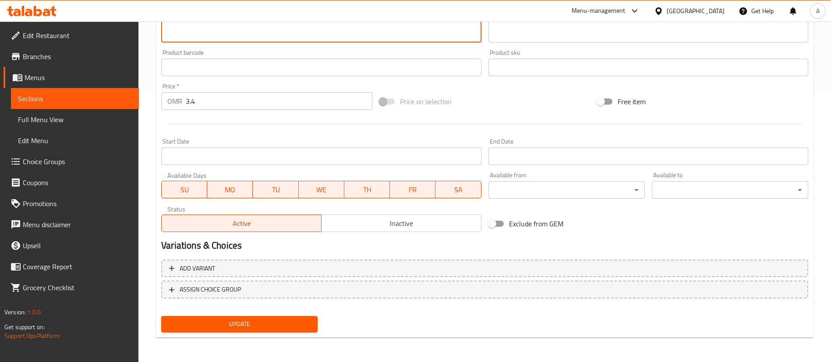
click at [286, 334] on div "Update" at bounding box center [239, 324] width 163 height 23
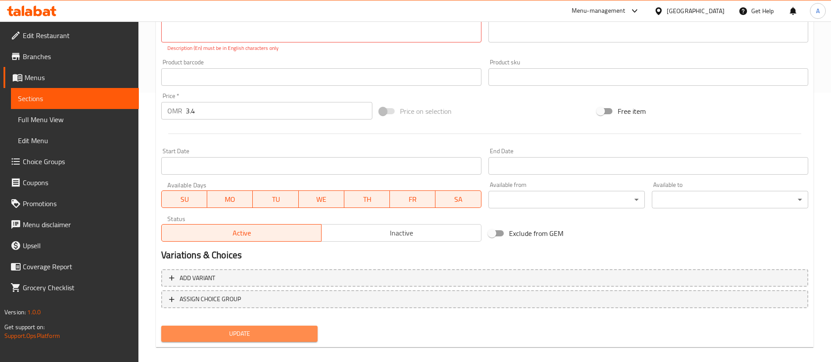
click at [286, 331] on span "Update" at bounding box center [239, 333] width 142 height 11
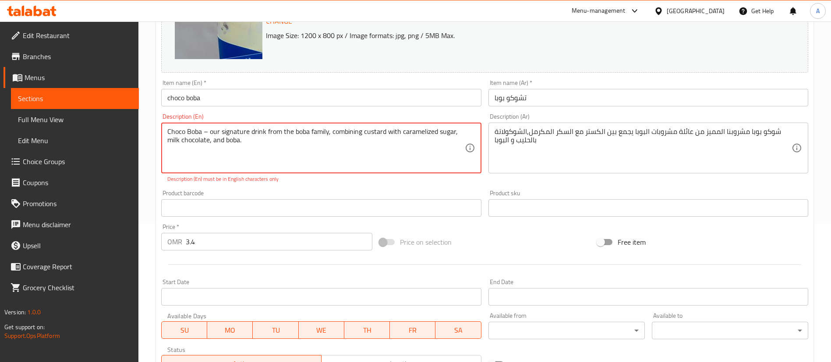
scroll to position [138, 0]
click at [208, 131] on textarea "Choco Boba – our signature drink from the boba family, combining custard with c…" at bounding box center [315, 149] width 297 height 42
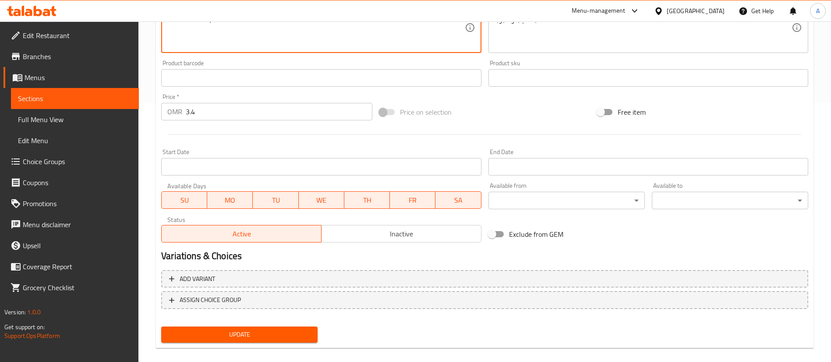
scroll to position [269, 0]
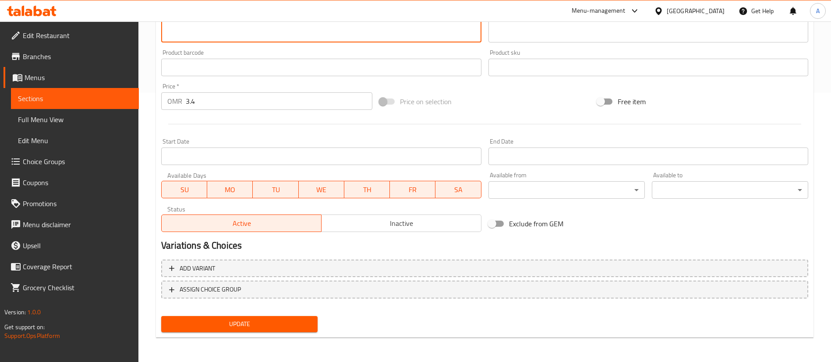
type textarea "Choco Boba our signature drink from the boba family, combining custard with car…"
click at [228, 329] on span "Update" at bounding box center [239, 324] width 142 height 11
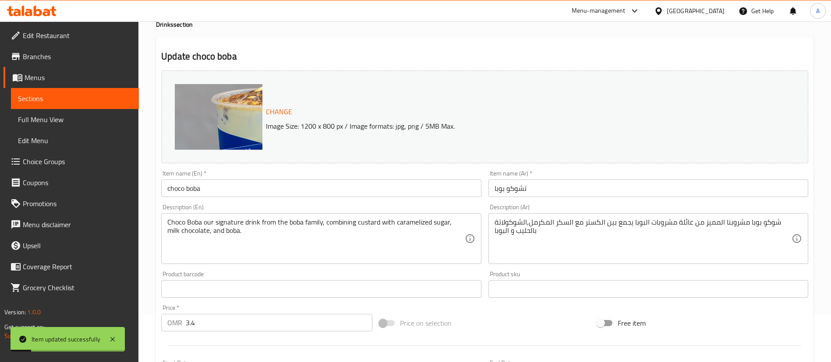
scroll to position [0, 0]
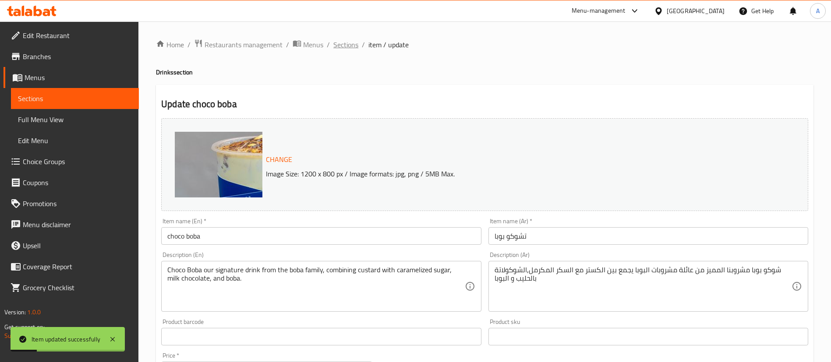
click at [350, 39] on span "Sections" at bounding box center [345, 44] width 25 height 11
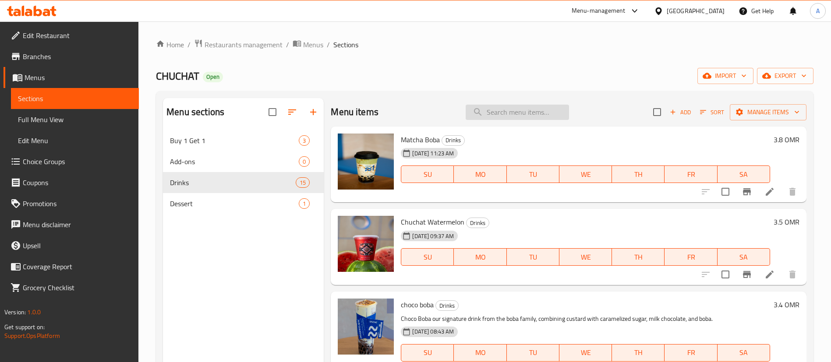
click at [503, 108] on input "search" at bounding box center [516, 112] width 103 height 15
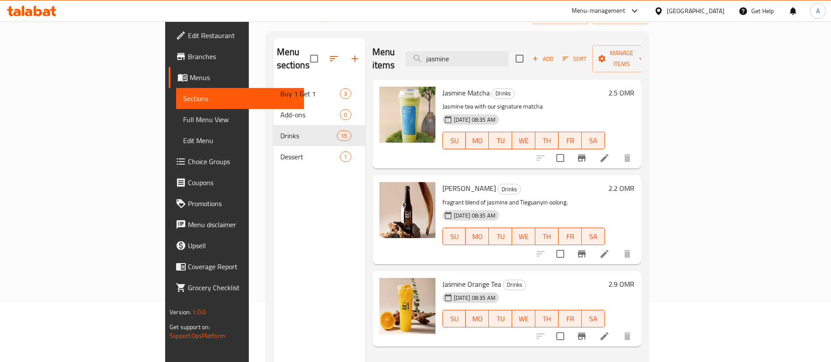
scroll to position [57, 0]
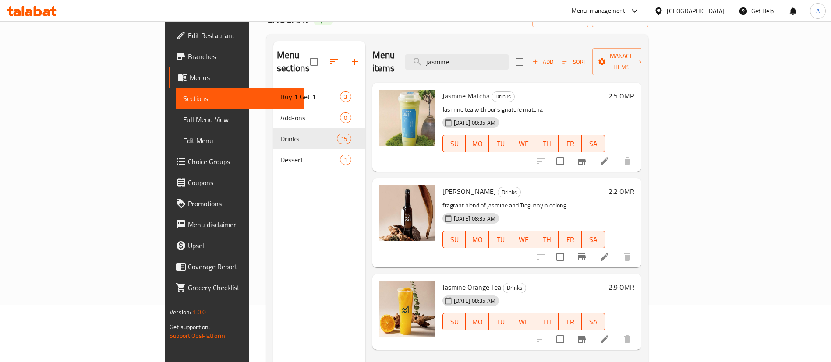
type input "jasmine"
click at [609, 334] on icon at bounding box center [604, 339] width 11 height 11
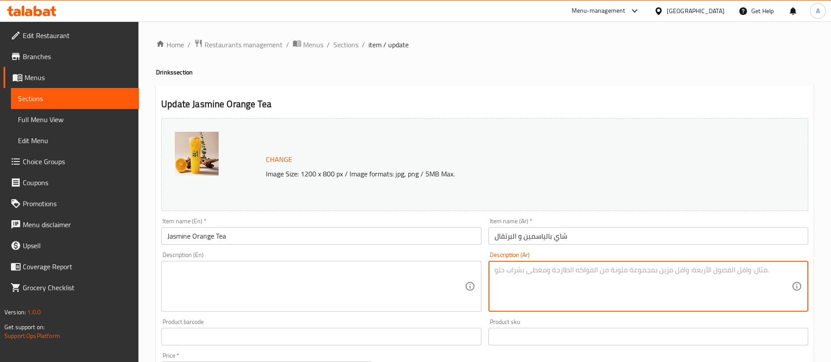
paste textarea "شاي الياسمين الفاخر مع عصير البرتقال الطازج يساوي انتعاش من أول رشفة."
type textarea "شاي الياسمين الفاخر مع عصير البرتقال الطازج يساوي انتعاش من أول رشفة."
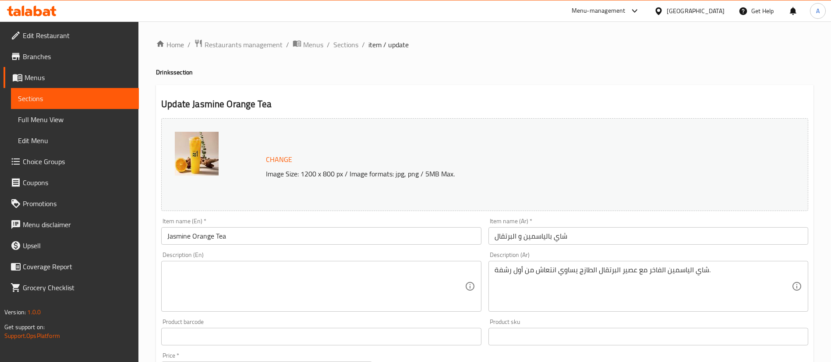
drag, startPoint x: 365, startPoint y: 308, endPoint x: 356, endPoint y: 285, distance: 24.4
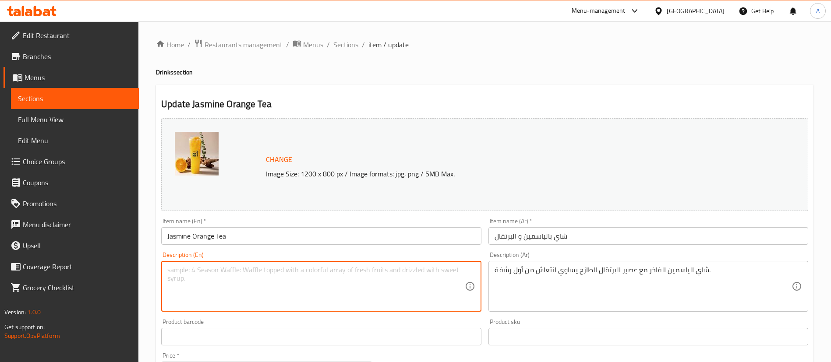
paste textarea "Premium jasmine tea with fresh orange juice – refreshment from the very first s…"
click at [301, 267] on textarea "Premium jasmine tea with fresh orange juice – refreshment from the very first s…" at bounding box center [315, 287] width 297 height 42
click at [305, 266] on textarea "Premium jasmine tea with fresh orange juice – refreshment from the very first s…" at bounding box center [315, 287] width 297 height 42
type textarea "Premium jasmine tea with fresh orange juice refreshment from the very first sip."
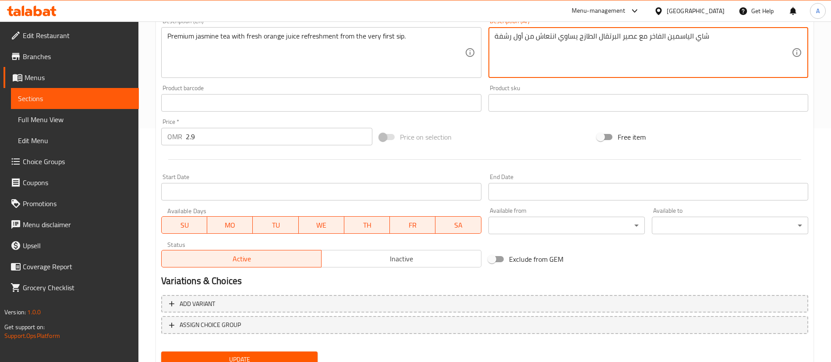
scroll to position [269, 0]
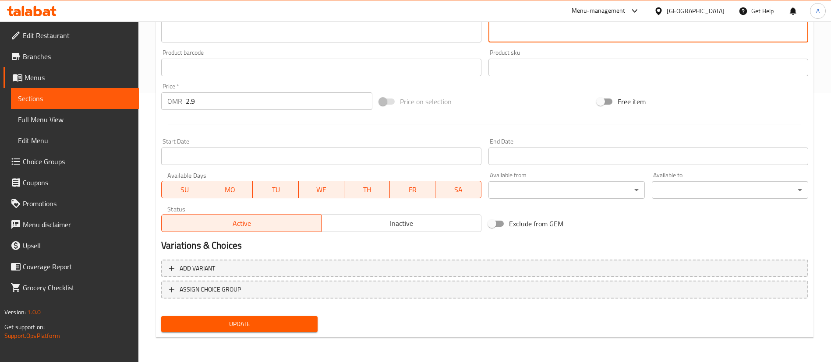
type textarea "شاي الياسمين الفاخر مع عصير البرتقال الطازج يساوي انتعاش من أول رشفة"
click at [275, 332] on div "Update" at bounding box center [239, 324] width 163 height 23
click at [275, 321] on span "Update" at bounding box center [239, 324] width 142 height 11
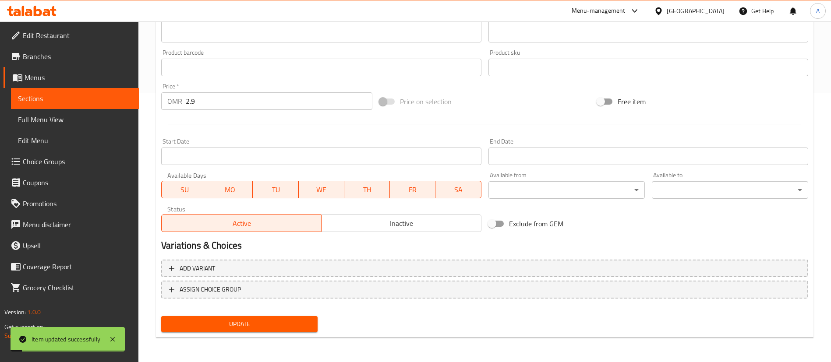
scroll to position [0, 0]
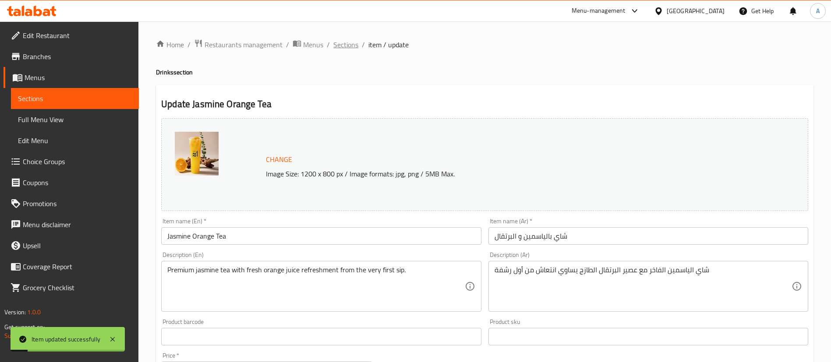
click at [346, 46] on span "Sections" at bounding box center [345, 44] width 25 height 11
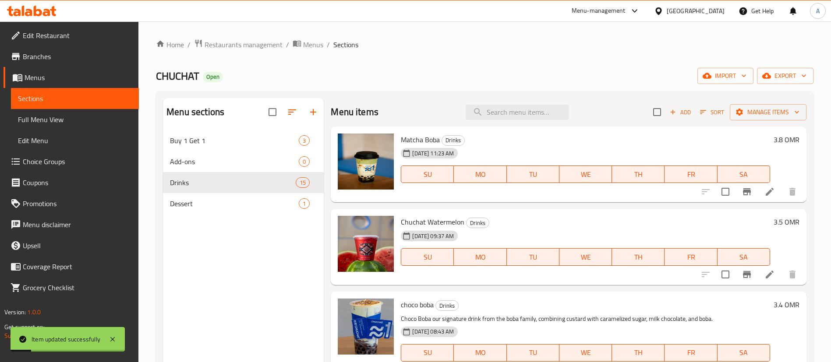
click at [527, 102] on div "Menu items Add Sort Manage items" at bounding box center [568, 112] width 475 height 28
click at [522, 106] on div "Menu items Add Sort Manage items" at bounding box center [568, 112] width 475 height 28
click at [522, 106] on input "search" at bounding box center [516, 112] width 103 height 15
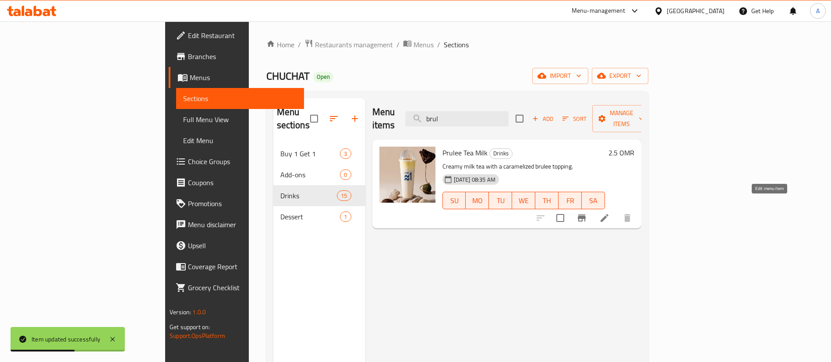
type input "brul"
click at [608, 214] on icon at bounding box center [604, 218] width 8 height 8
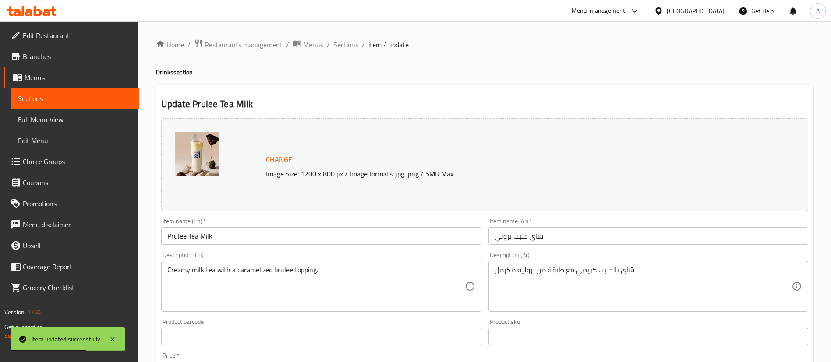
scroll to position [131, 0]
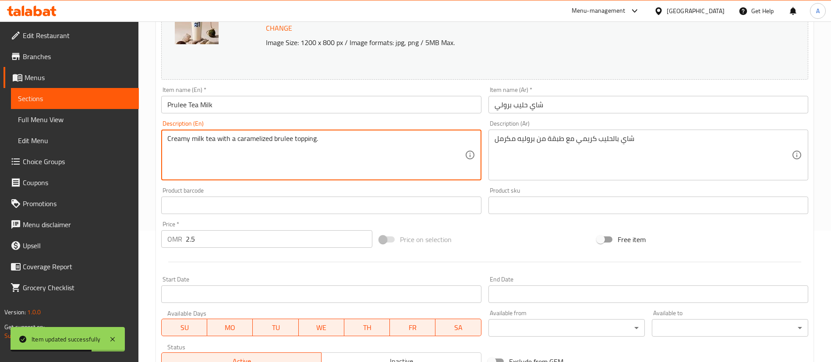
click at [292, 157] on textarea "Creamy milk tea with a caramelized brulee topping." at bounding box center [315, 155] width 297 height 42
paste textarea "مشروب مزيج بين [PERSON_NAME] و كريمة الكاسترد مع إضافة السكر المكرمل في الأعلى"
type textarea "مشروب مزيج بين [PERSON_NAME] و كريمة الكاسترد مع إضافة السكر المكرمل في الأعلى ."
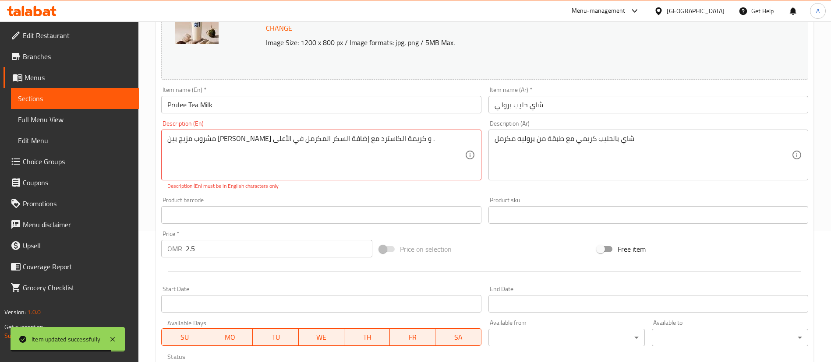
click at [539, 130] on div "شاي بالحليب كريمي مع طبقة من بروليه مكرمل Description (Ar)" at bounding box center [648, 155] width 320 height 51
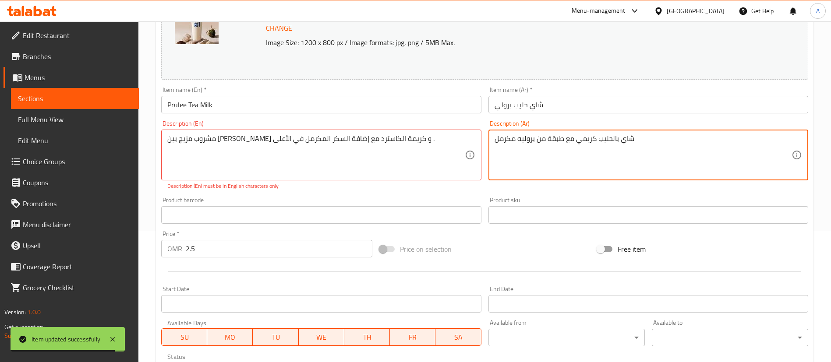
click at [546, 141] on textarea "شاي بالحليب كريمي مع طبقة من بروليه مكرمل" at bounding box center [642, 155] width 297 height 42
paste textarea "مشروب مزيج بين [PERSON_NAME] و كريمة الكاسترد مع إضافة السكر المكرمل في الأعلى ."
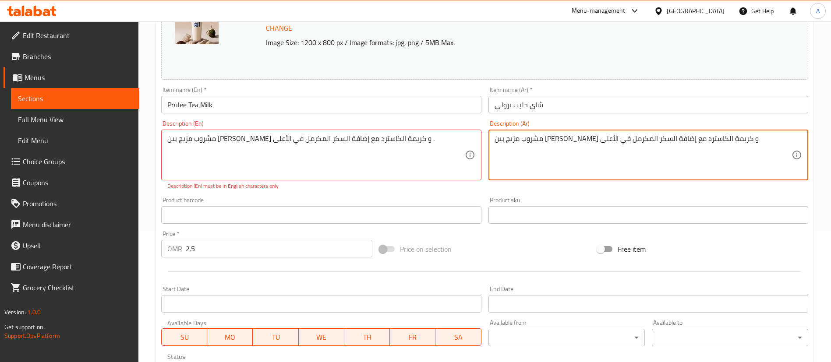
type textarea "مشروب مزيج بين [PERSON_NAME] و كريمة الكاسترد مع إضافة السكر المكرمل في الأعلى"
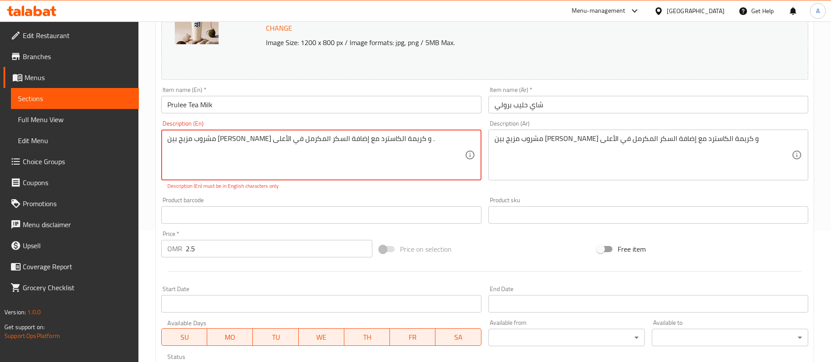
click at [364, 142] on textarea "مشروب مزيج بين [PERSON_NAME] و كريمة الكاسترد مع إضافة السكر المكرمل في الأعلى ." at bounding box center [315, 155] width 297 height 42
click at [363, 142] on textarea "مشروب مزيج بين [PERSON_NAME] و كريمة الكاسترد مع إضافة السكر المكرمل في الأعلى ." at bounding box center [315, 155] width 297 height 42
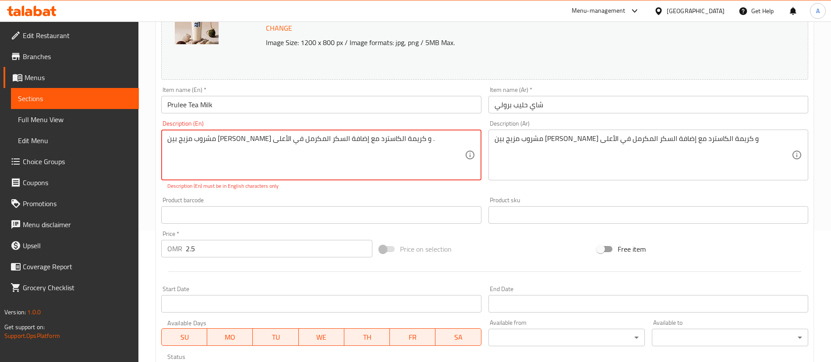
paste textarea "A drink made from Oolong tea and custard cream with caramelized sugar added on …"
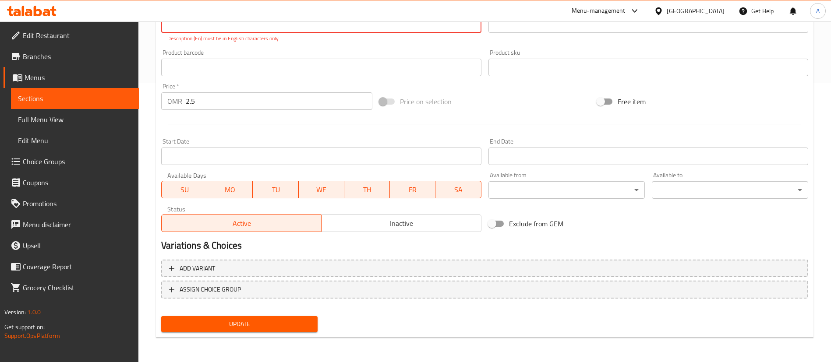
type textarea "A drink made from Oolong tea and custard cream with caramelized sugar added on …"
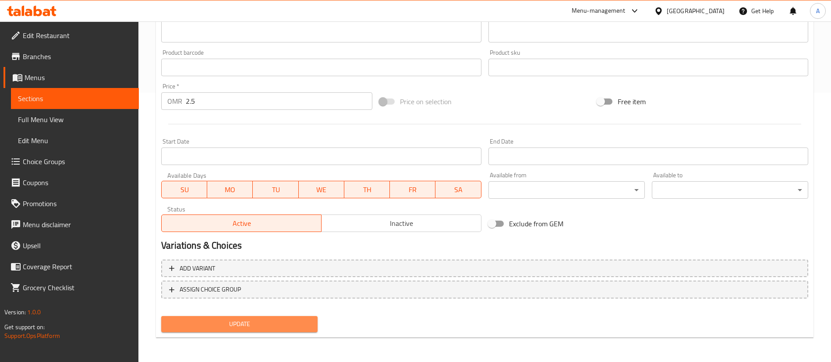
click at [227, 329] on span "Update" at bounding box center [239, 324] width 142 height 11
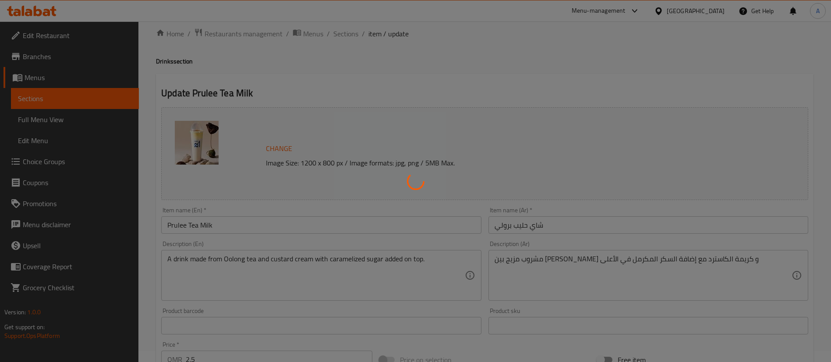
scroll to position [0, 0]
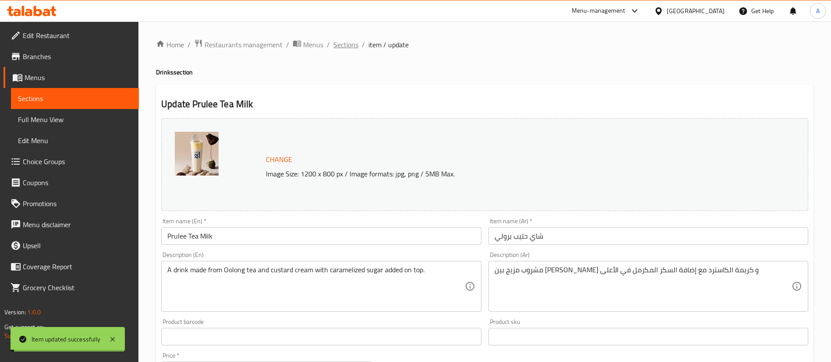
click at [350, 46] on span "Sections" at bounding box center [345, 44] width 25 height 11
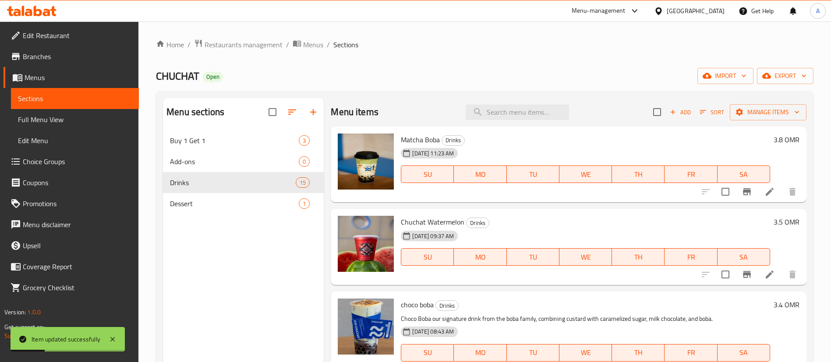
click at [505, 99] on div "Menu items Add Sort Manage items" at bounding box center [568, 112] width 475 height 28
click at [510, 107] on input "search" at bounding box center [516, 112] width 103 height 15
click at [764, 191] on icon at bounding box center [769, 192] width 11 height 11
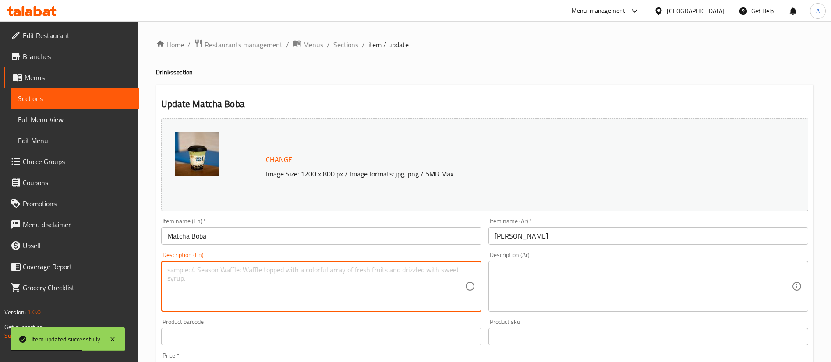
paste textarea "[PERSON_NAME] طبقات من الجمال يحتوي على الماتشا , حليب و البوبا."
type textarea "[PERSON_NAME] طبقات من الجمال يحتوي على الماتشا , حليب و البوبا."
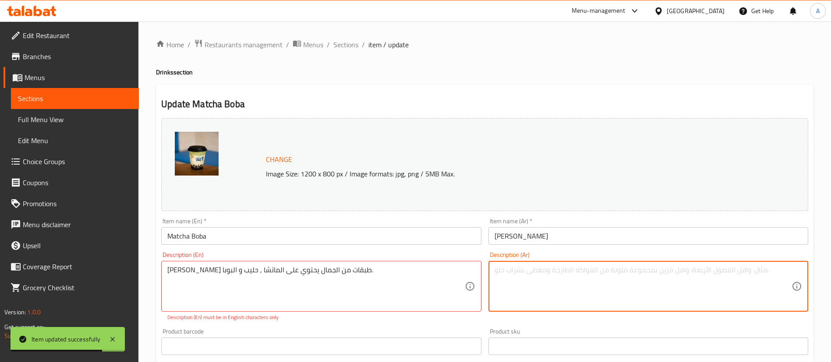
paste textarea "[PERSON_NAME] طبقات من الجمال يحتوي على الماتشا , حليب و البوبا."
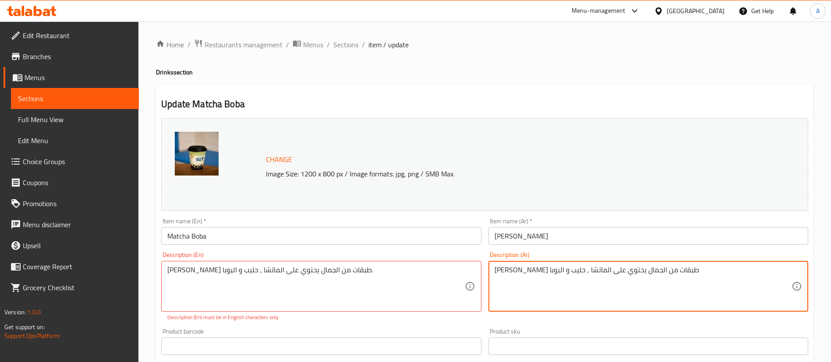
type textarea "[PERSON_NAME] طبقات من الجمال يحتوي على الماتشا , حليب و البوبا"
click at [391, 284] on textarea "[PERSON_NAME] طبقات من الجمال يحتوي على الماتشا , حليب و البوبا." at bounding box center [315, 287] width 297 height 42
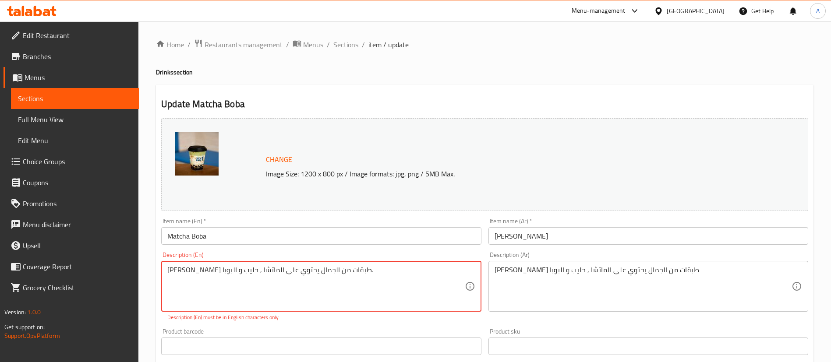
click at [391, 284] on textarea "[PERSON_NAME] طبقات من الجمال يحتوي على الماتشا , حليب و البوبا." at bounding box center [315, 287] width 297 height 42
paste textarea "Matcha Boba – layers of beauty containing matcha, [PERSON_NAME], and [PERSON_NA…"
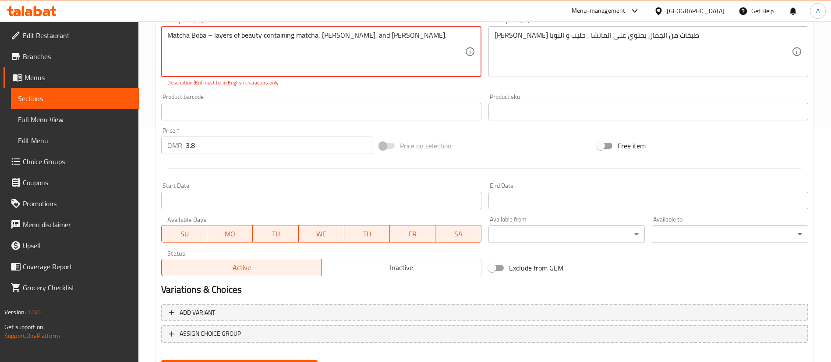
scroll to position [279, 0]
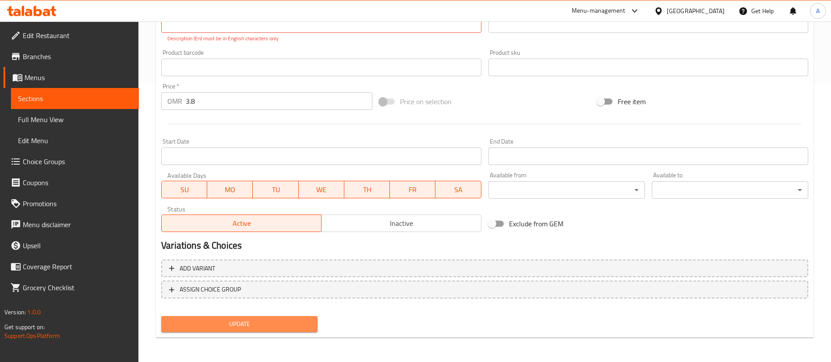
click at [292, 325] on span "Update" at bounding box center [239, 324] width 142 height 11
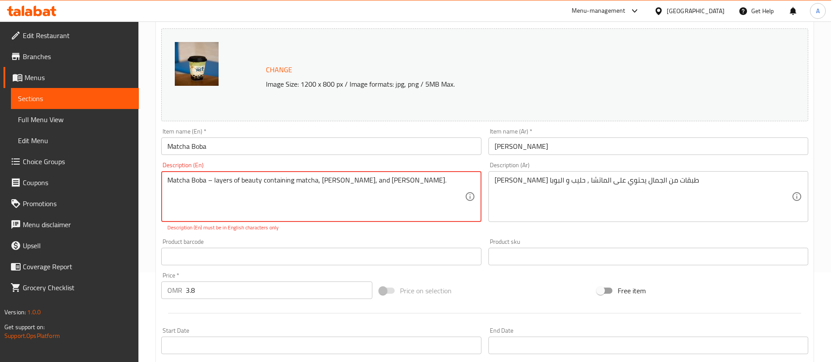
click at [211, 181] on textarea "Matcha Boba – layers of beauty containing matcha, [PERSON_NAME], and [PERSON_NA…" at bounding box center [315, 197] width 297 height 42
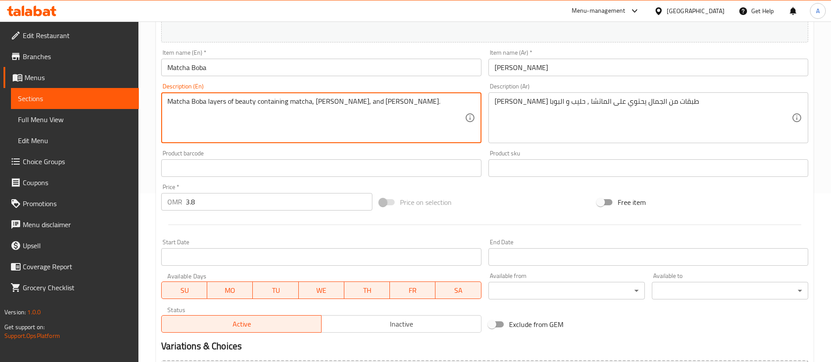
scroll to position [269, 0]
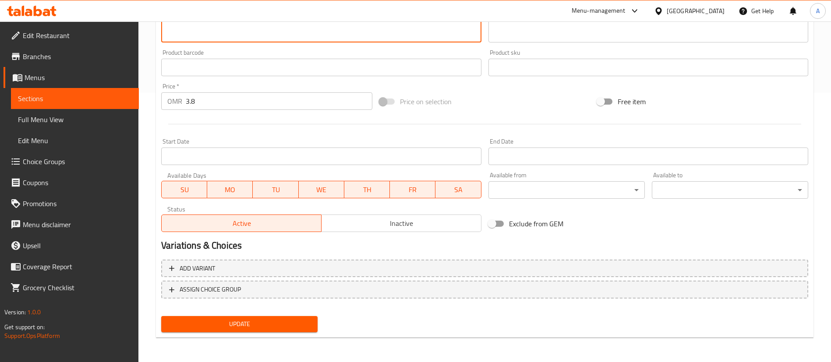
type textarea "Matcha Boba layers of beauty containing matcha, [PERSON_NAME], and [PERSON_NAME…"
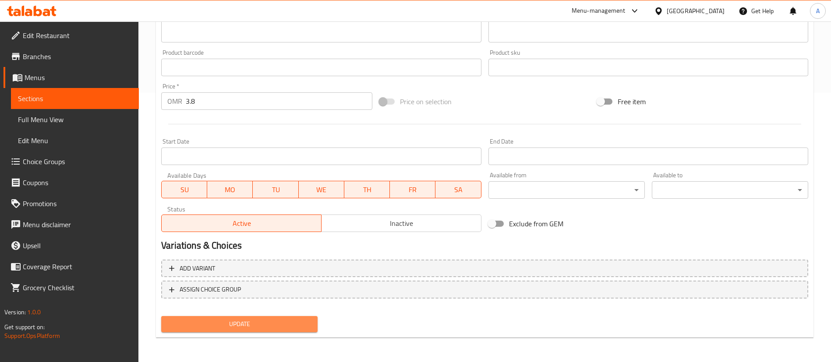
click at [245, 324] on span "Update" at bounding box center [239, 324] width 142 height 11
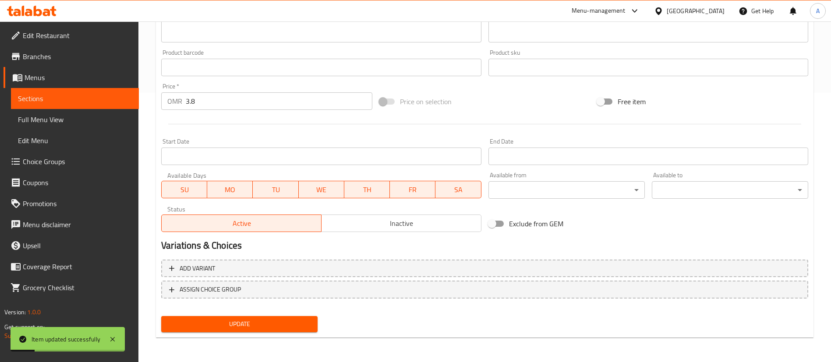
scroll to position [7, 0]
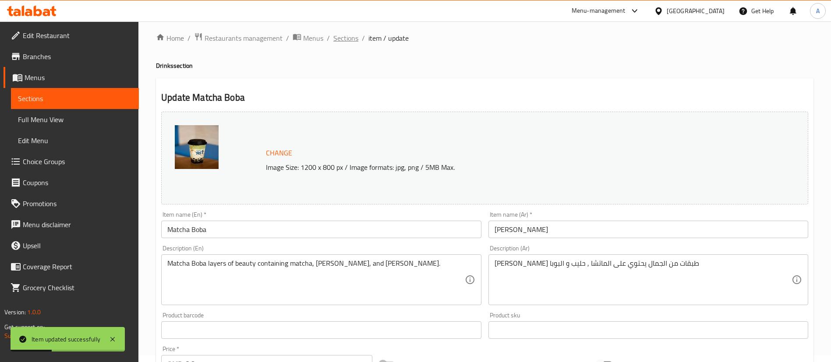
click at [336, 37] on span "Sections" at bounding box center [345, 38] width 25 height 11
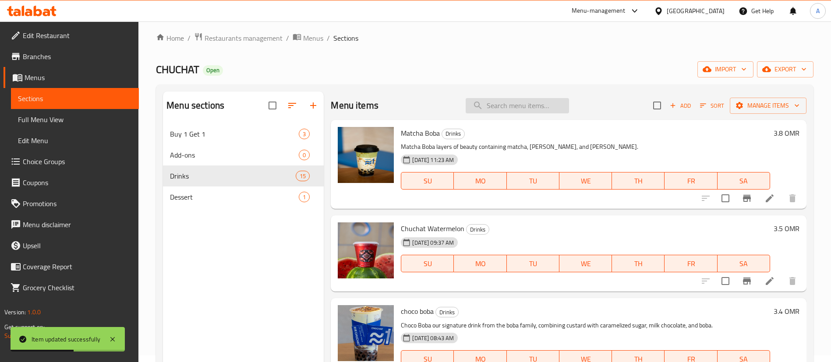
click at [497, 102] on input "search" at bounding box center [516, 105] width 103 height 15
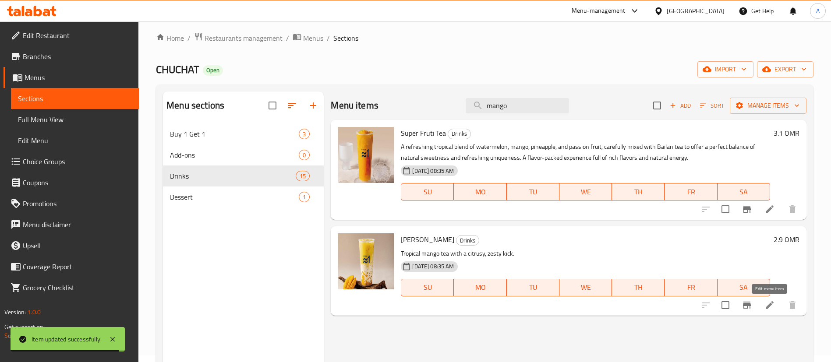
type input "mango"
click at [772, 306] on icon at bounding box center [769, 305] width 11 height 11
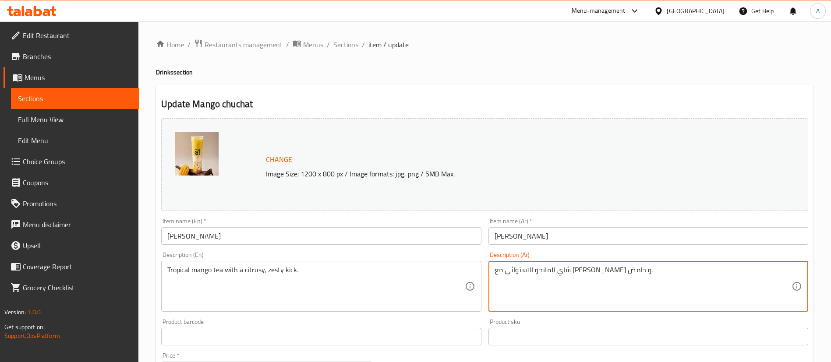
click at [694, 282] on textarea "شاي المانجو الاستوائي مع [PERSON_NAME] و حامض." at bounding box center [642, 287] width 297 height 42
drag, startPoint x: 694, startPoint y: 282, endPoint x: 651, endPoint y: 301, distance: 46.5
click at [651, 301] on textarea "شاي المانجو الاستوائي مع [PERSON_NAME] و حامض." at bounding box center [642, 287] width 297 height 42
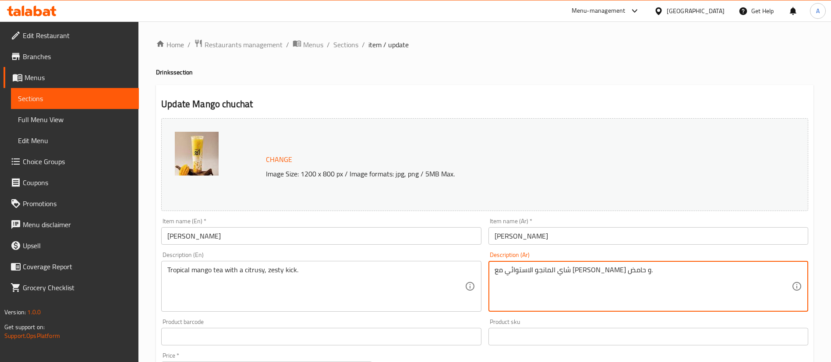
paste textarea "مانجو تشوتشات مزيج بين قطع المانجو مع الحليب و الشاي"
type textarea "مانجو تشوتشات مزيج بين قطع المانجو مع الحليب و الشاي"
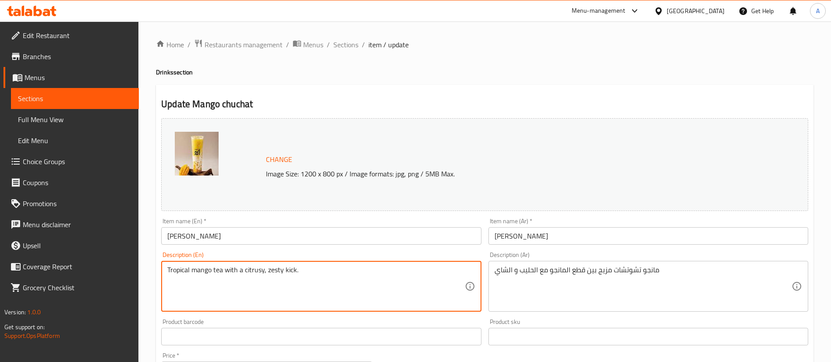
click at [272, 269] on textarea "Tropical mango tea with a citrusy, zesty kick." at bounding box center [315, 287] width 297 height 42
paste textarea "Mango Chuchat – a blend of mango pieces with milk and tea"
drag, startPoint x: 219, startPoint y: 269, endPoint x: 252, endPoint y: 261, distance: 34.2
click at [220, 269] on textarea "Mango Chuchat – a blend of mango pieces with milk and tea." at bounding box center [315, 287] width 297 height 42
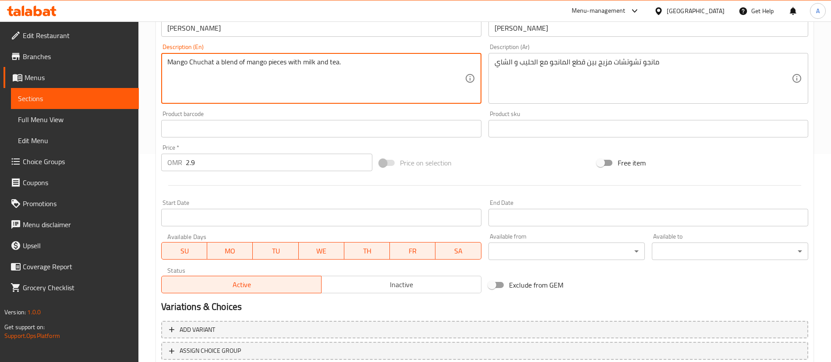
scroll to position [269, 0]
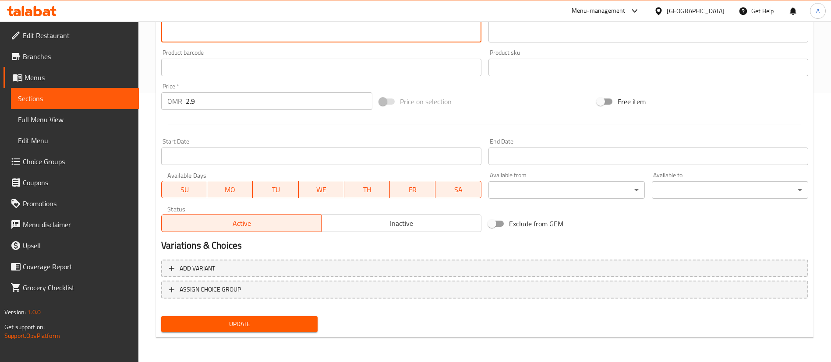
type textarea "Mango Chuchat a blend of mango pieces with milk and tea."
click at [293, 321] on span "Update" at bounding box center [239, 324] width 142 height 11
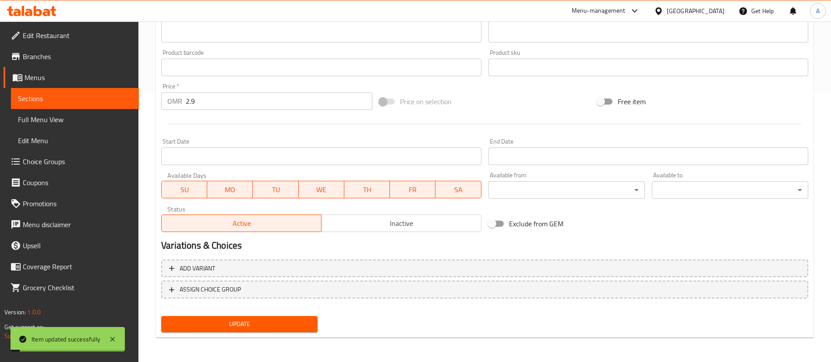
scroll to position [7, 0]
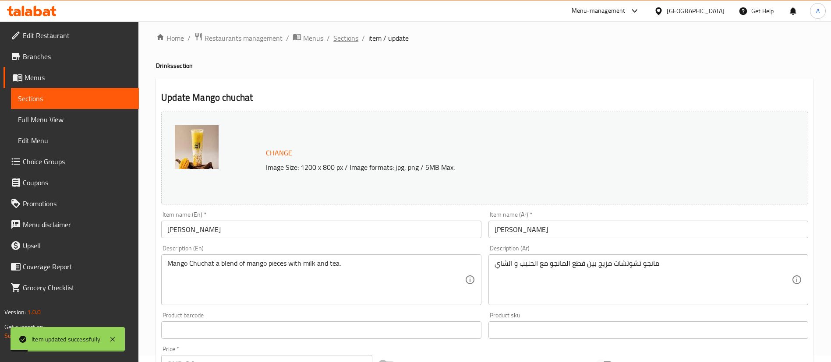
click at [339, 36] on span "Sections" at bounding box center [345, 38] width 25 height 11
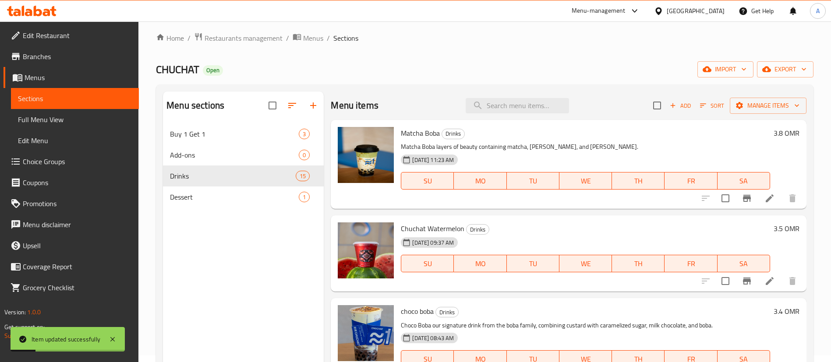
click at [499, 118] on div "Menu items Add Sort Manage items" at bounding box center [568, 106] width 475 height 28
click at [506, 101] on input "search" at bounding box center [516, 105] width 103 height 15
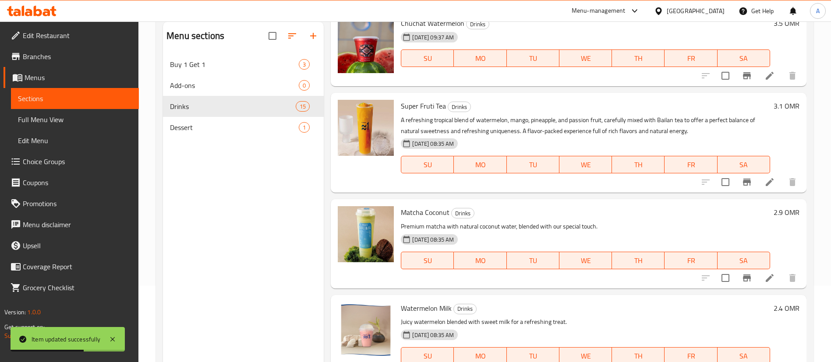
scroll to position [123, 0]
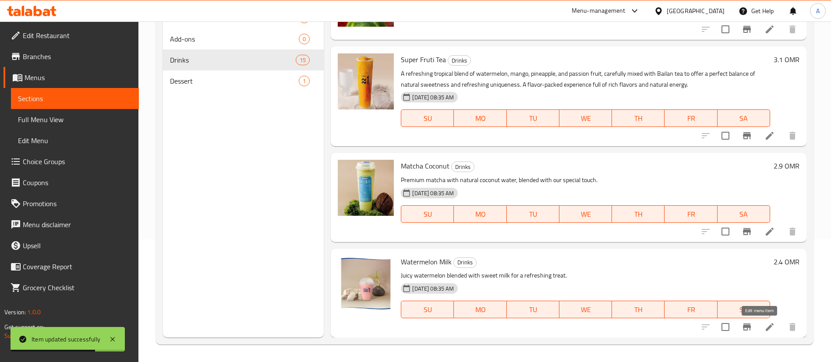
type input "water"
click at [764, 325] on icon at bounding box center [769, 327] width 11 height 11
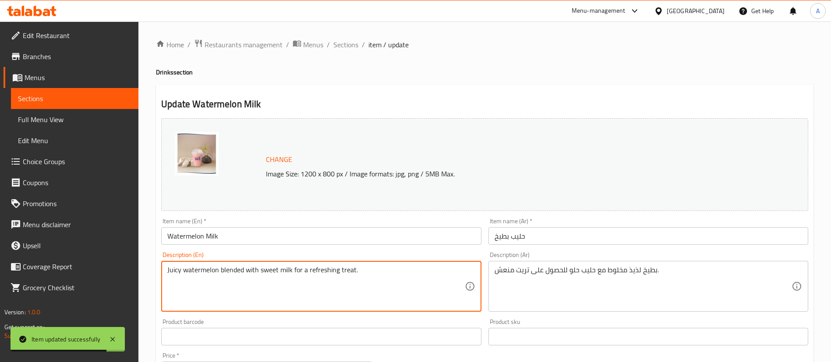
click at [289, 285] on textarea "Juicy watermelon blended with sweet milk for a refreshing treat." at bounding box center [315, 287] width 297 height 42
paste textarea "مشروب يحتوي على البطيخ الطازج مع حليب اللوز و شاي تجربة إستثنائية و ممتعة"
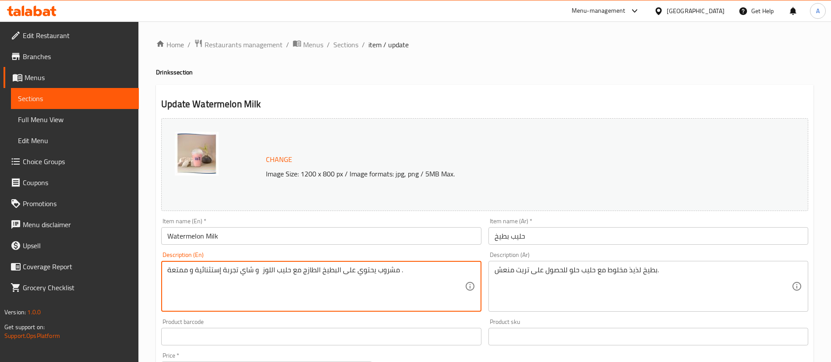
type textarea "مشروب يحتوي على البطيخ الطازج مع حليب اللوز و شاي تجربة إستثنائية و ممتعة ."
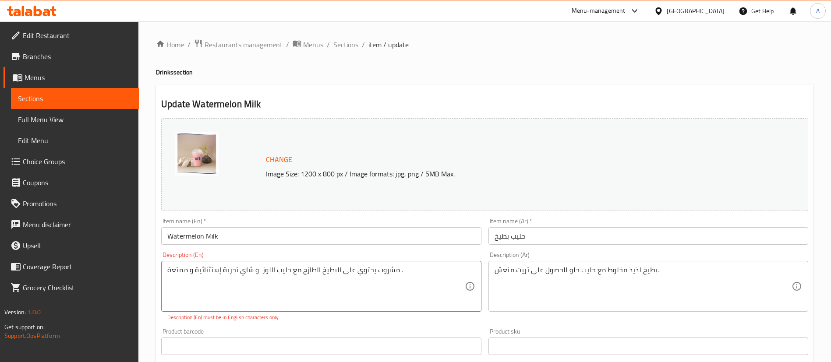
click at [656, 264] on div "بطيخ لذيذ مخلوط مع حليب حلو للحصول على تريت منعش. Description (Ar)" at bounding box center [648, 286] width 320 height 51
drag, startPoint x: 656, startPoint y: 264, endPoint x: 629, endPoint y: 275, distance: 29.3
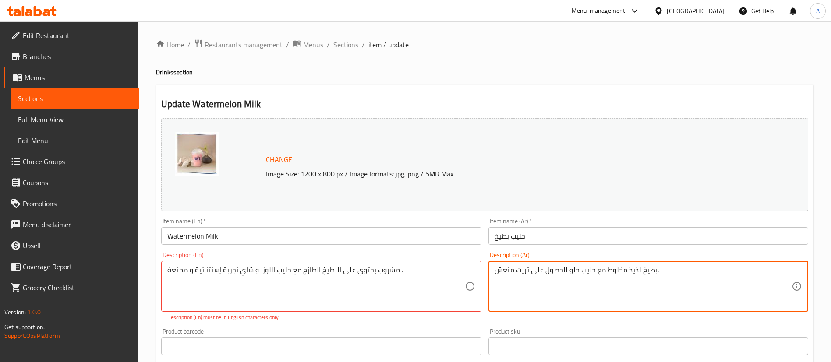
click at [629, 275] on textarea "بطيخ لذيذ مخلوط مع حليب حلو للحصول على تريت منعش." at bounding box center [642, 287] width 297 height 42
paste textarea "مشروب يحتوي على البطيخ الطازج مع حليب اللوز و شاي تجربة إستثنائية و ممتعة"
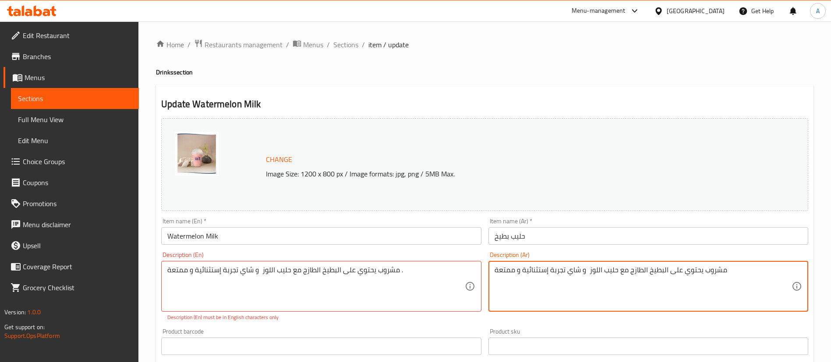
type textarea "مشروب يحتوي على البطيخ الطازج مع حليب اللوز و شاي تجربة إستثنائية و ممتعة"
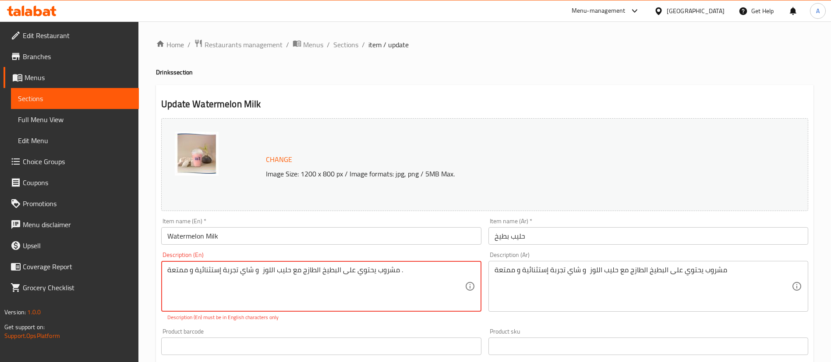
click at [278, 294] on textarea "مشروب يحتوي على البطيخ الطازج مع حليب اللوز و شاي تجربة إستثنائية و ممتعة ." at bounding box center [315, 287] width 297 height 42
drag, startPoint x: 278, startPoint y: 294, endPoint x: 243, endPoint y: 280, distance: 37.3
click at [243, 280] on textarea "مشروب يحتوي على البطيخ الطازج مع حليب اللوز و شاي تجربة إستثنائية و ممتعة ." at bounding box center [315, 287] width 297 height 42
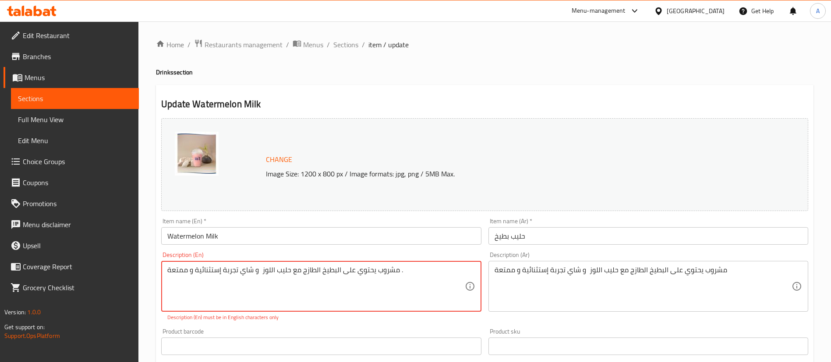
paste textarea "A drink made with fresh watermelon, almond milk, and tea – a unique and enjoyab…"
click at [344, 266] on textarea "A drink made with fresh watermelon, almond milk, and tea – a unique and enjoyab…" at bounding box center [315, 287] width 297 height 42
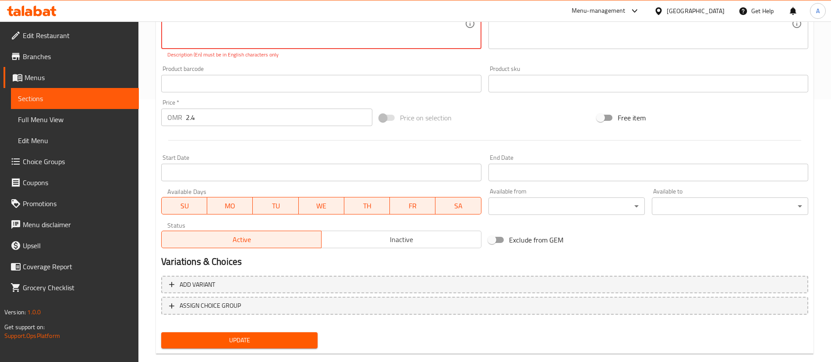
type textarea "A drink made with fresh watermelon, almond milk, and tea a unique and enjoyable…"
click at [251, 334] on button "Update" at bounding box center [239, 340] width 156 height 16
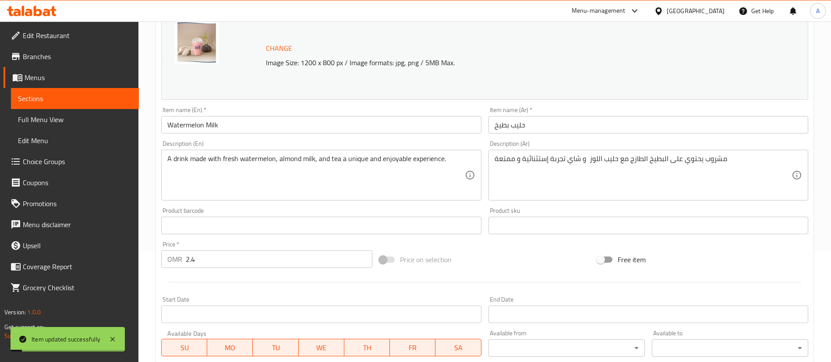
scroll to position [0, 0]
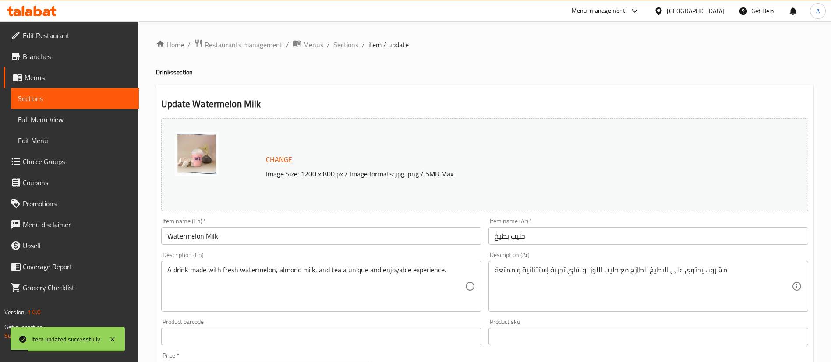
click at [345, 48] on span "Sections" at bounding box center [345, 44] width 25 height 11
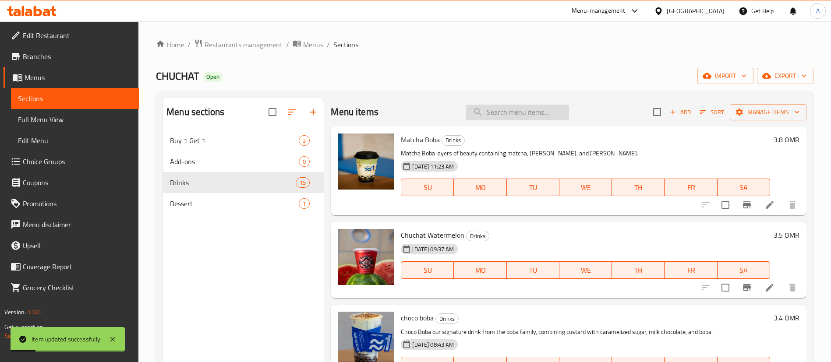
click at [473, 111] on input "search" at bounding box center [516, 112] width 103 height 15
type input "u"
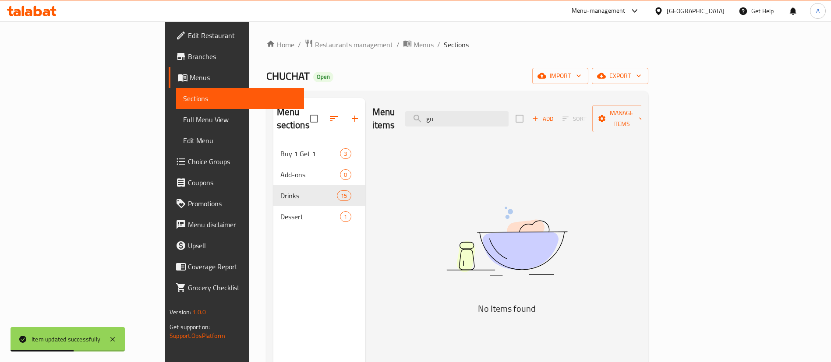
type input "g"
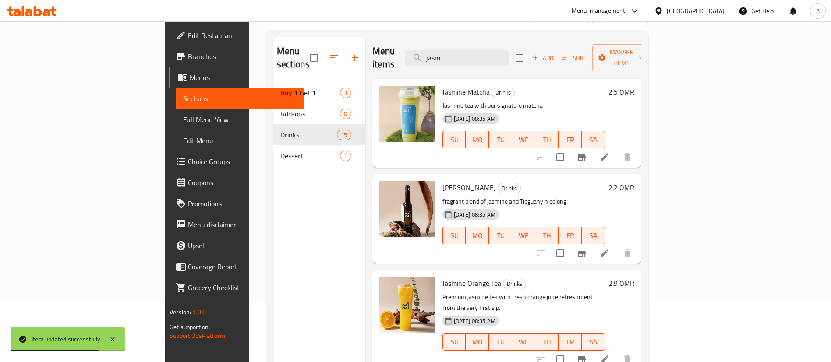
scroll to position [123, 0]
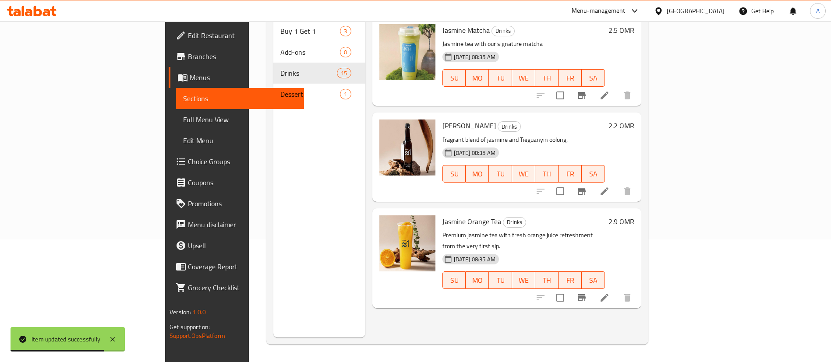
type input "jasm"
click at [592, 181] on button "Branch-specific-item" at bounding box center [581, 191] width 21 height 21
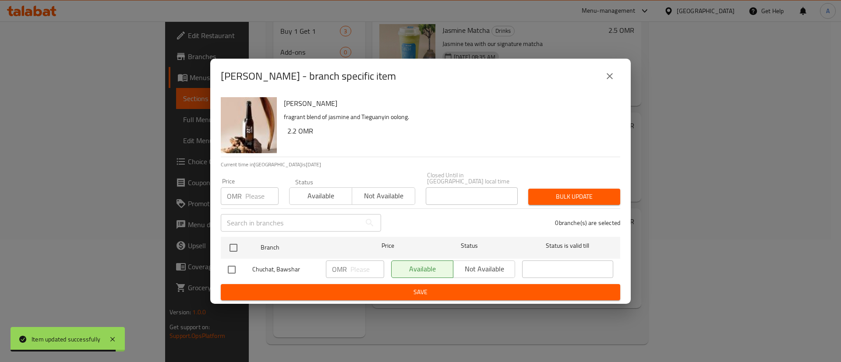
click at [746, 190] on div "[PERSON_NAME] - branch specific item [PERSON_NAME] fragrant blend of jasmine an…" at bounding box center [420, 181] width 841 height 362
click at [609, 74] on icon "close" at bounding box center [609, 76] width 11 height 11
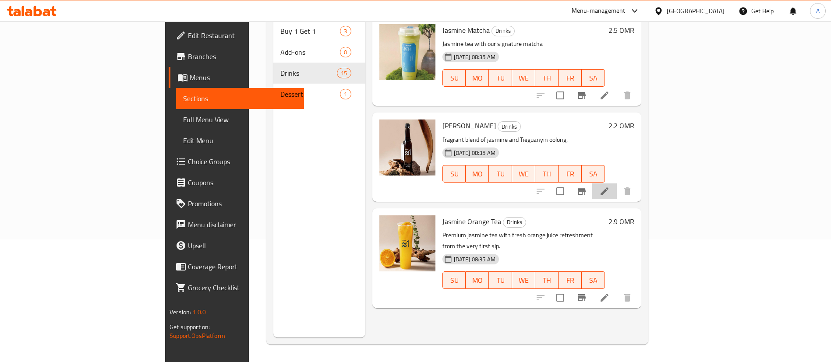
click at [616, 183] on li at bounding box center [604, 191] width 25 height 16
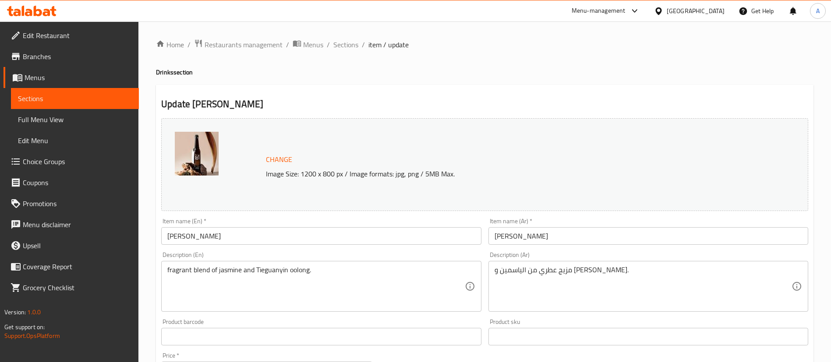
click at [363, 264] on div "fragrant blend of jasmine and Tieguanyin oolong. Description (En)" at bounding box center [321, 286] width 320 height 51
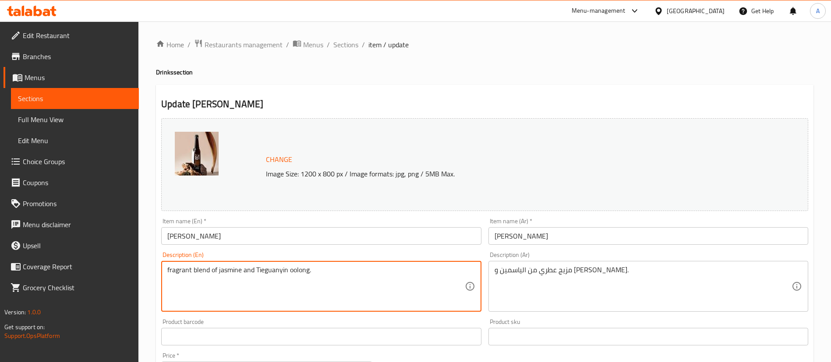
click at [364, 269] on textarea "fragrant blend of jasmine and Tieguanyin oolong." at bounding box center [315, 287] width 297 height 42
click at [365, 269] on textarea "fragrant blend of jasmine and Tieguanyin oolong." at bounding box center [315, 287] width 297 height 42
paste textarea "[PERSON_NAME] – the pure taste and aroma of jasmine tea with no additives, serv…"
click at [221, 269] on textarea "[PERSON_NAME] – the pure taste and aroma of jasmine tea with no additives, serv…" at bounding box center [315, 287] width 297 height 42
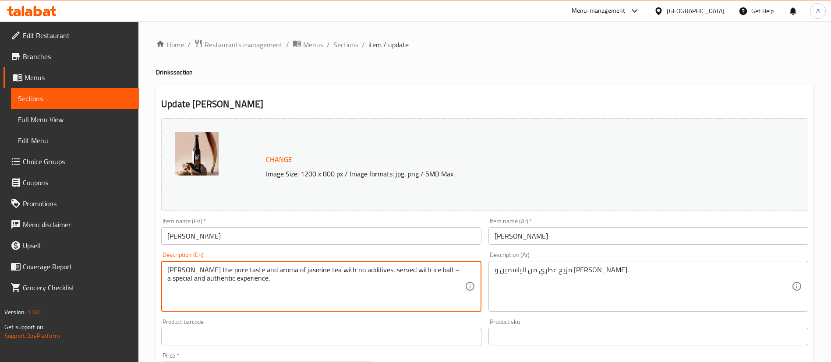
type textarea "[PERSON_NAME] the pure taste and aroma of jasmine tea with no additives, served…"
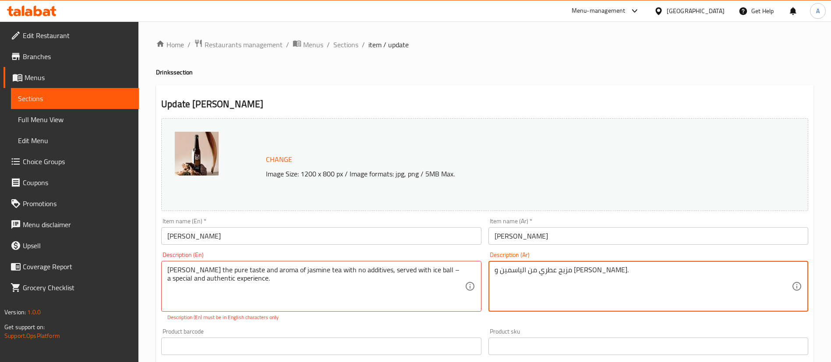
click at [611, 275] on textarea "مزيج عطري من الياسمين و [PERSON_NAME]." at bounding box center [642, 287] width 297 height 42
paste textarea "جوهرة الياسمين طعم و رائحة شاي الياسمين الخالص بدون أي إضافات تقدم مع كرة الثلج…"
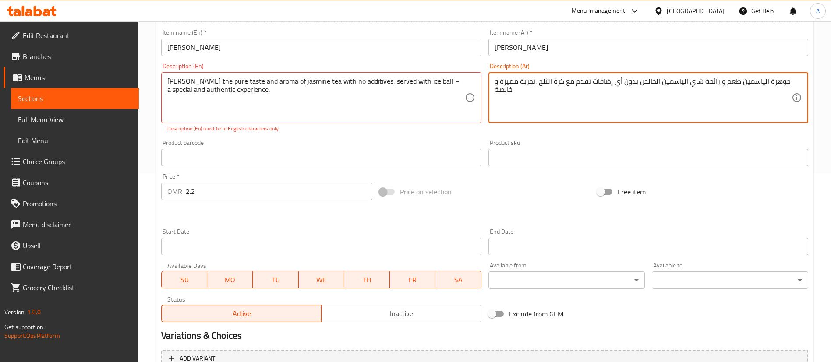
scroll to position [148, 0]
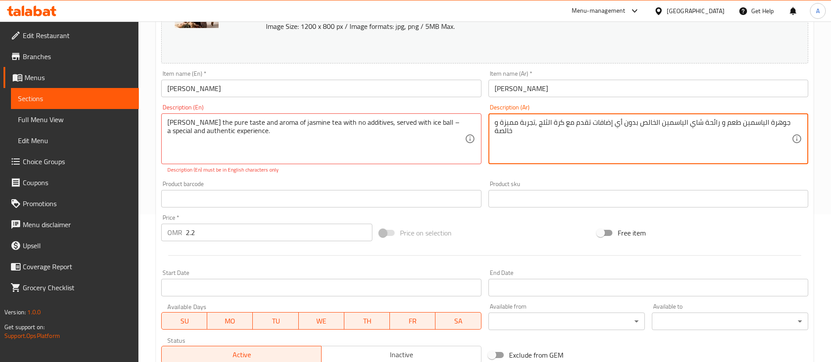
type textarea "جوهرة الياسمين طعم و رائحة شاي الياسمين الخالص بدون أي إضافات تقدم مع كرة الثلج…"
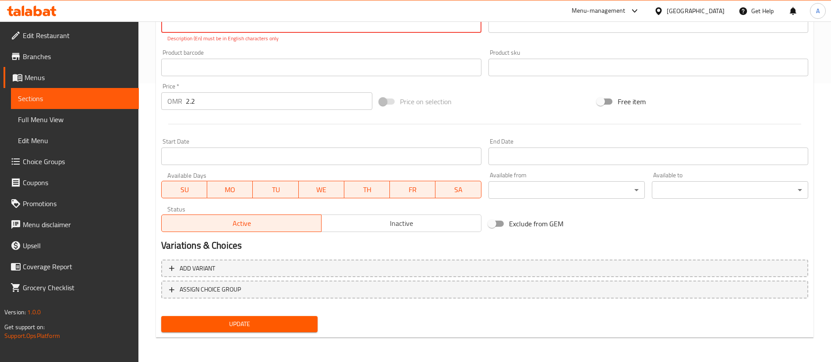
type textarea "[PERSON_NAME] the pure taste and aroma of jasmine tea with no additives, served…"
click at [276, 332] on div "Update" at bounding box center [239, 324] width 163 height 23
click at [278, 330] on button "Update" at bounding box center [239, 324] width 156 height 16
